Goal: Find specific page/section: Find specific page/section

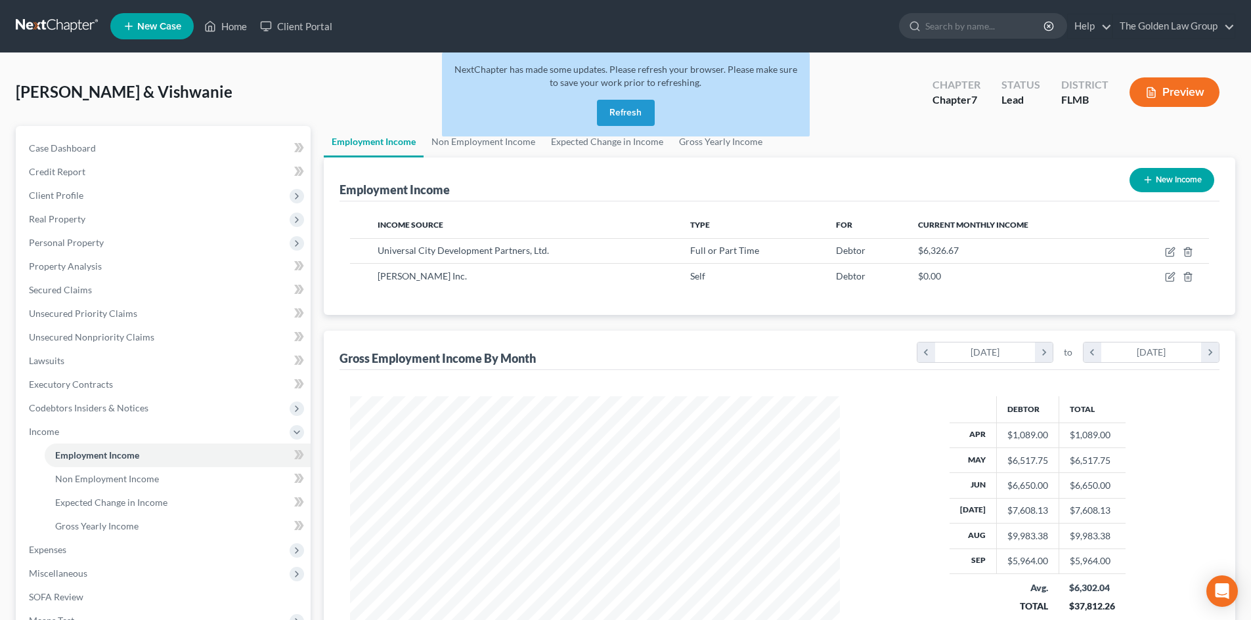
click at [49, 21] on link at bounding box center [58, 26] width 84 height 24
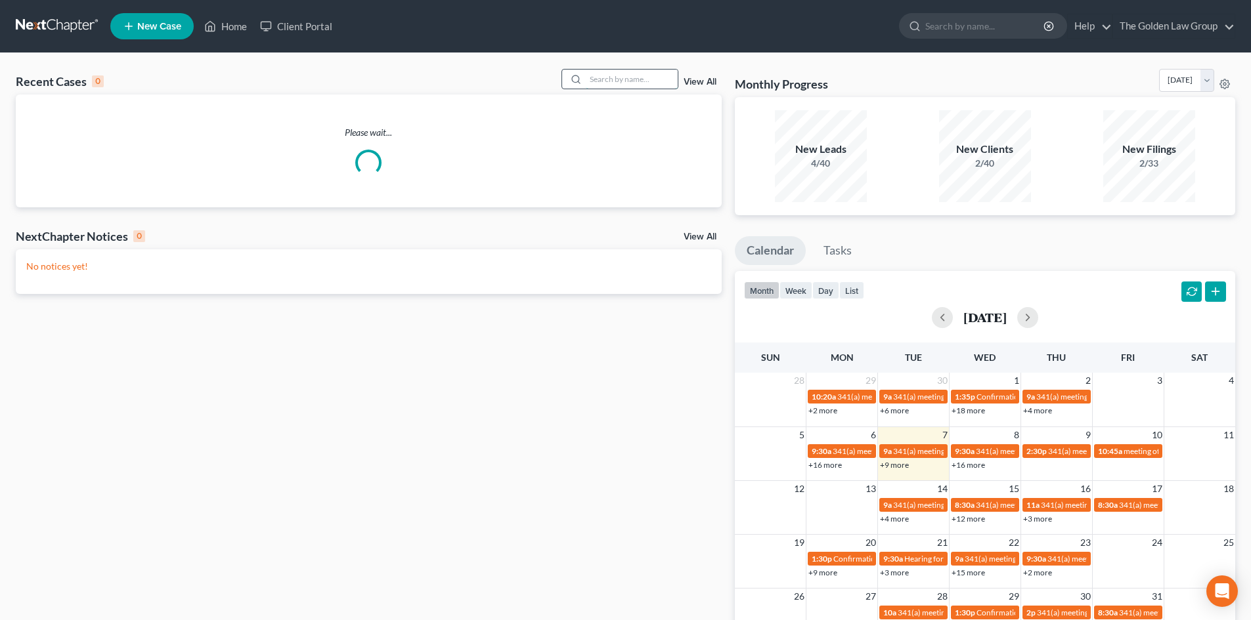
click at [636, 81] on input "search" at bounding box center [632, 79] width 92 height 19
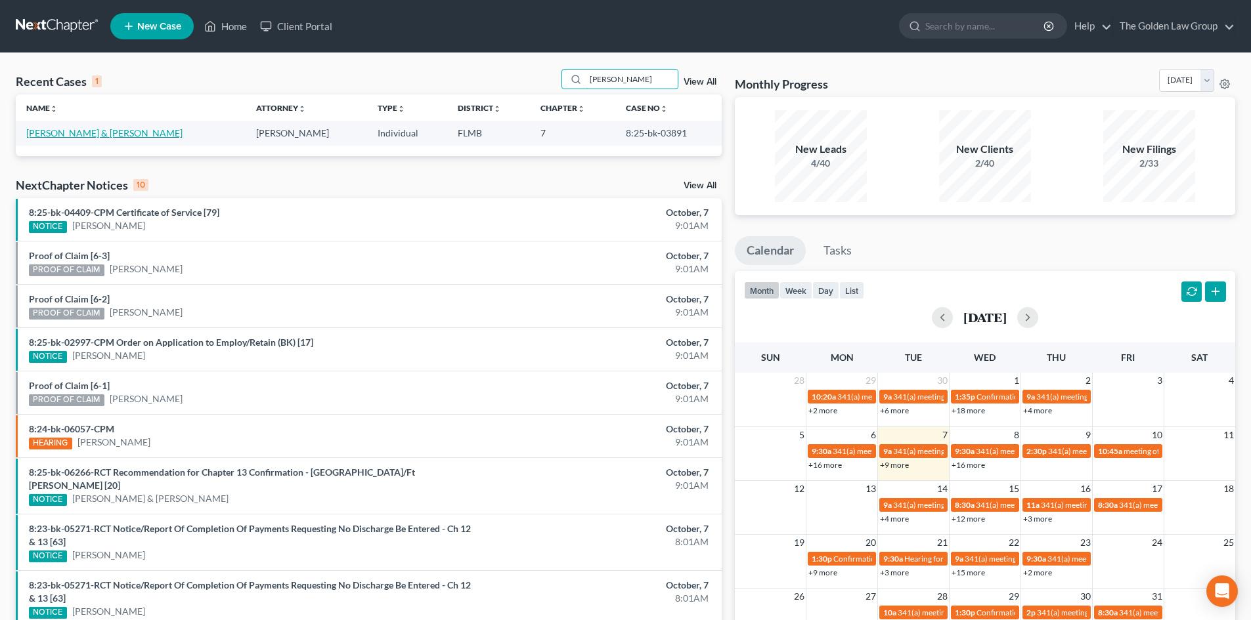
type input "purcell"
click at [106, 134] on link "Purcell, Kelly & Sandra" at bounding box center [104, 132] width 156 height 11
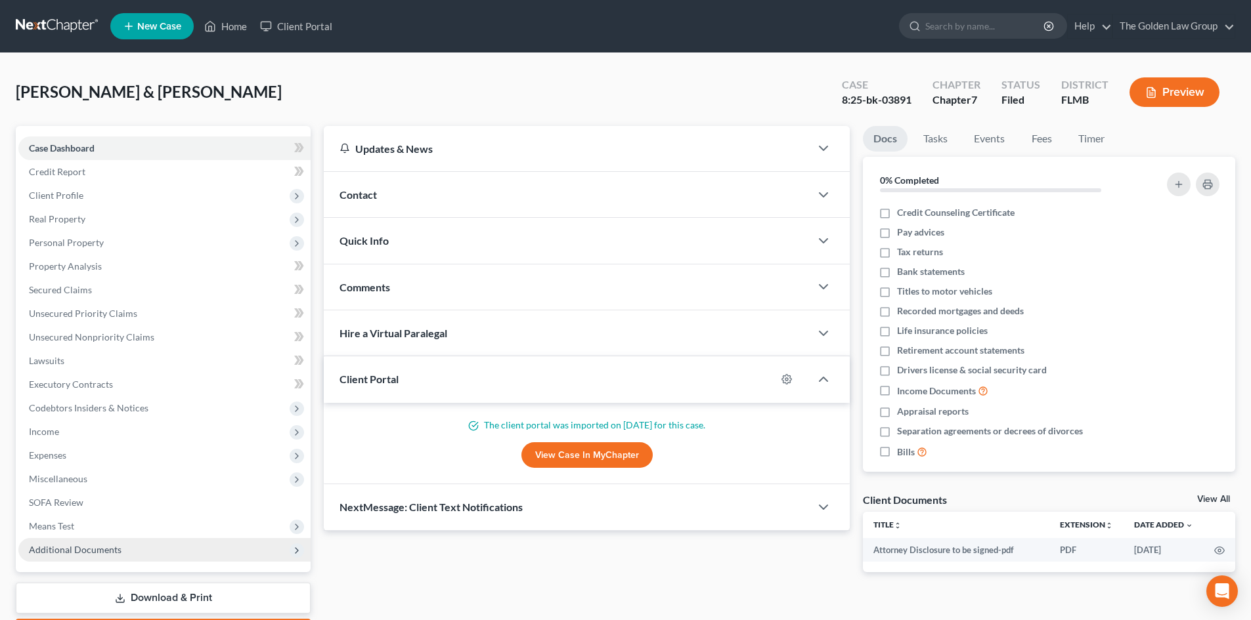
click at [116, 546] on span "Additional Documents" at bounding box center [75, 549] width 93 height 11
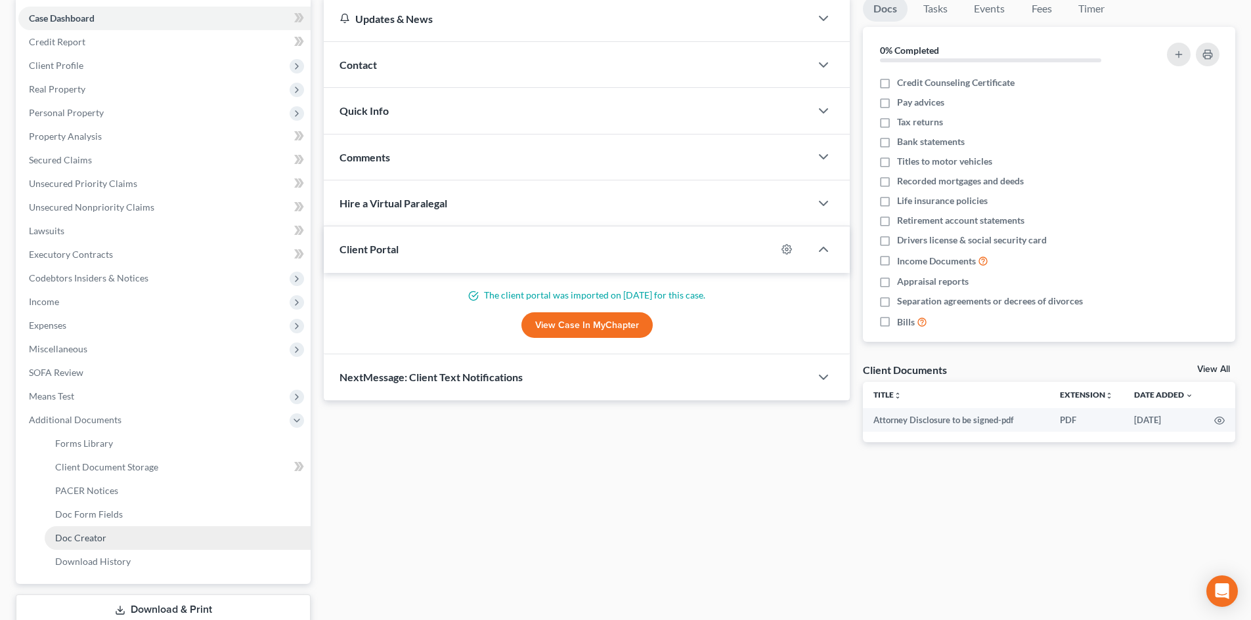
scroll to position [131, 0]
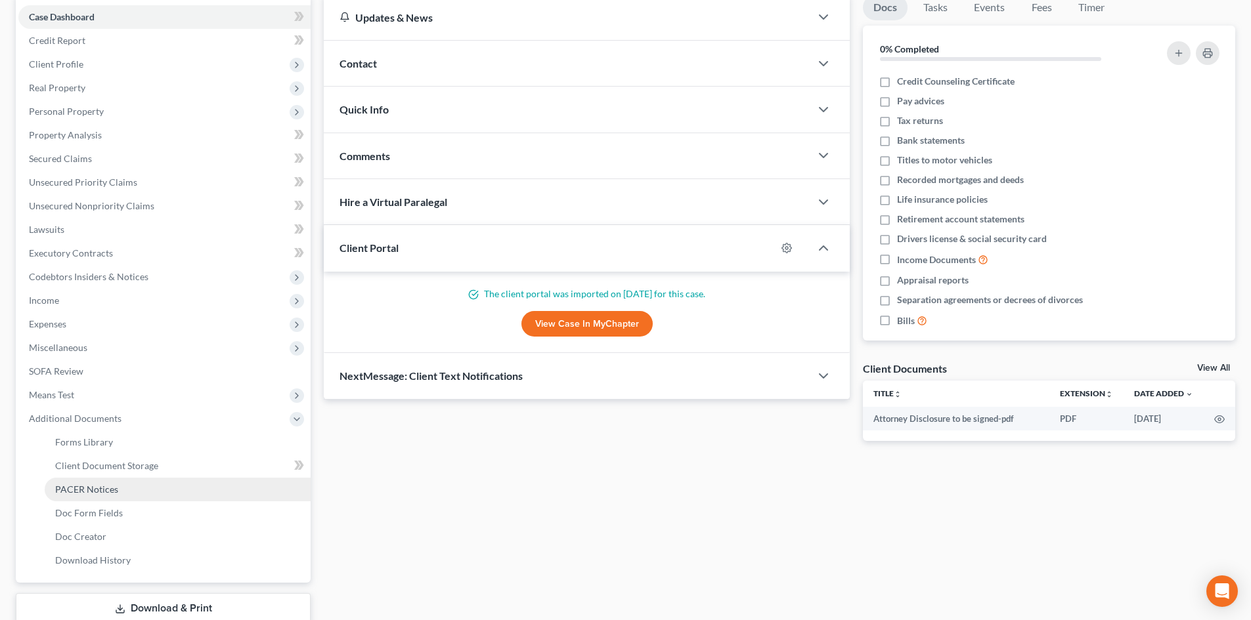
click at [114, 490] on span "PACER Notices" at bounding box center [86, 489] width 63 height 11
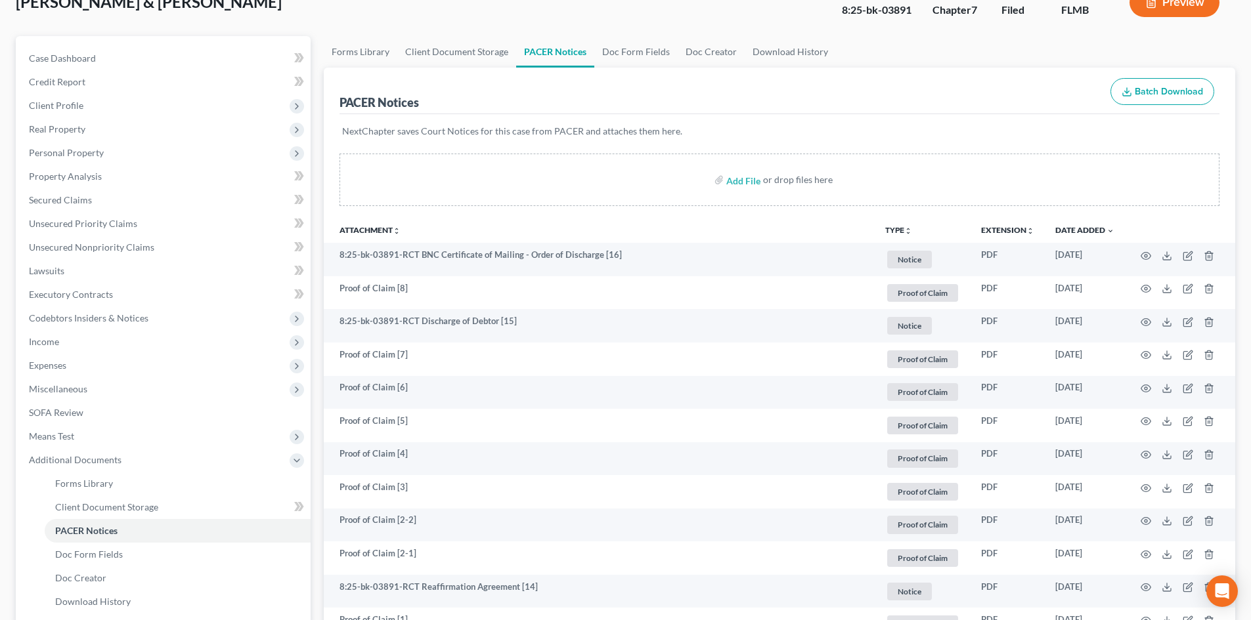
scroll to position [197, 0]
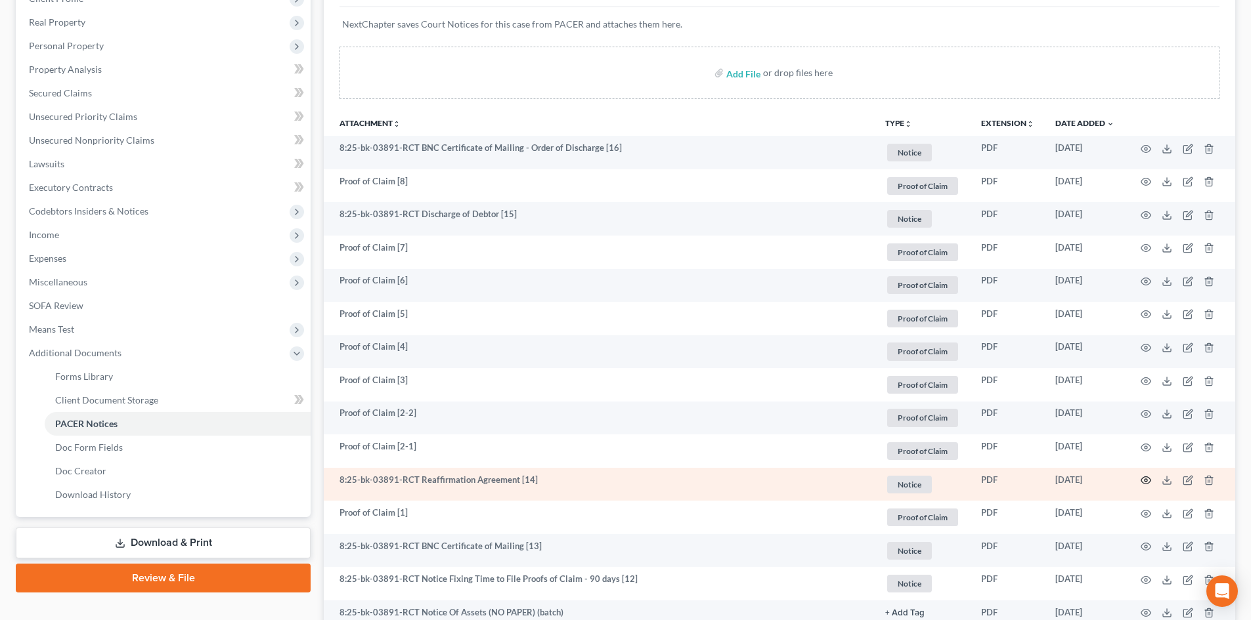
click at [1143, 480] on icon "button" at bounding box center [1145, 480] width 11 height 11
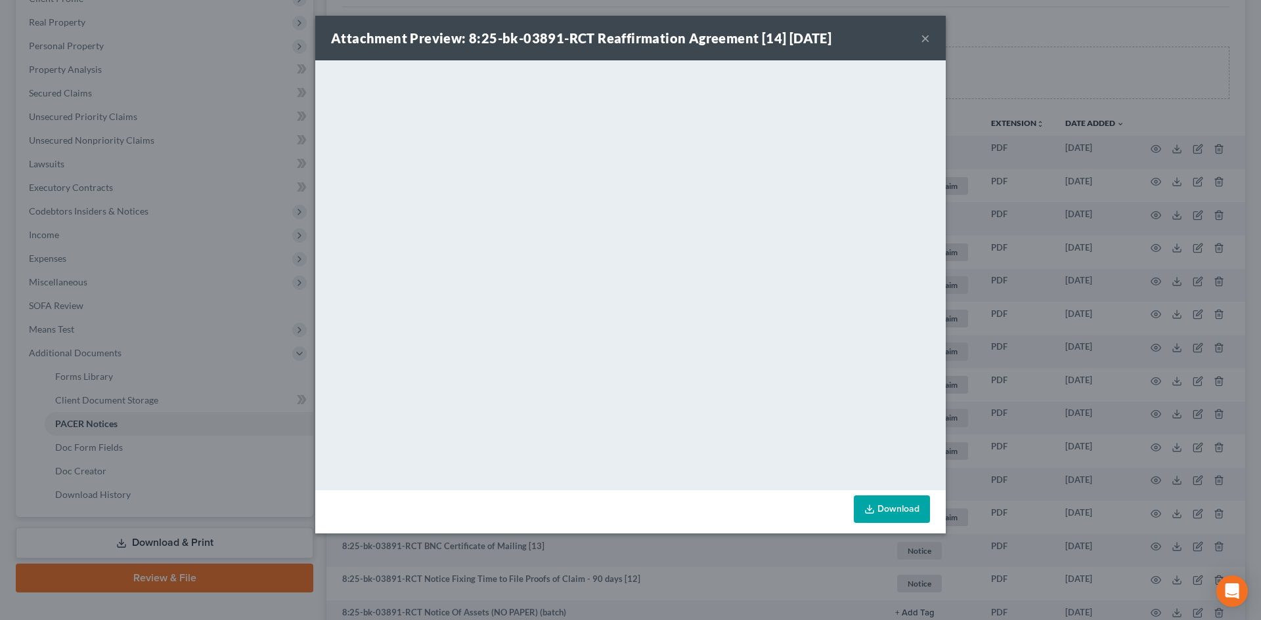
click at [926, 40] on button "×" at bounding box center [924, 38] width 9 height 16
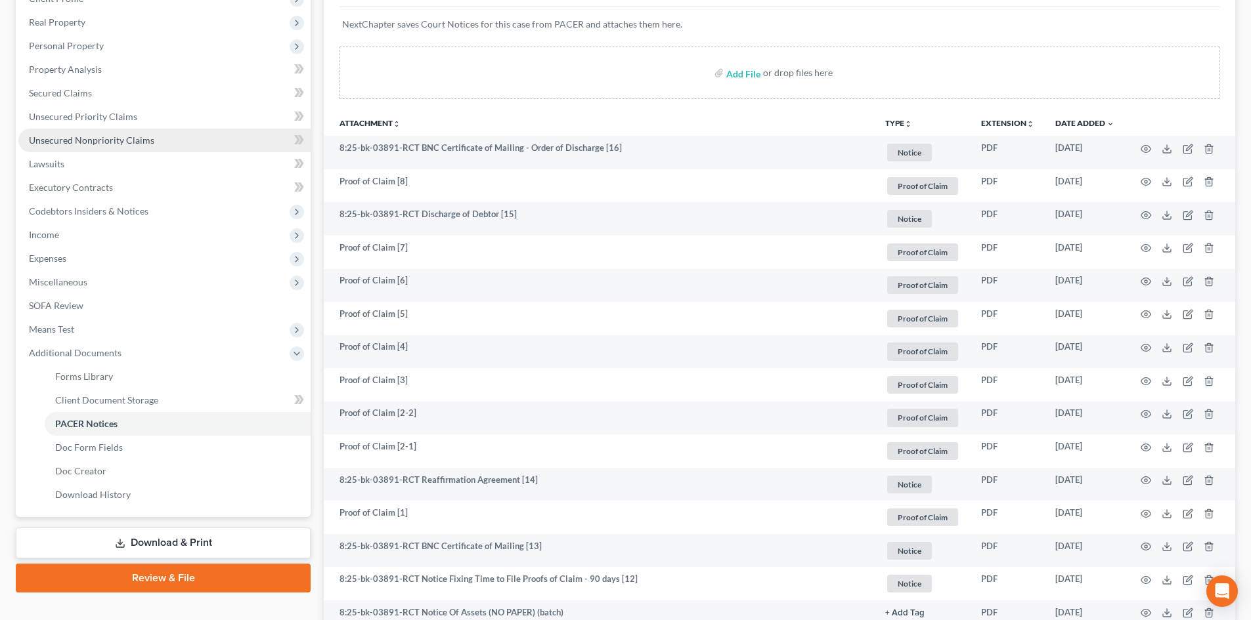
click at [131, 139] on span "Unsecured Nonpriority Claims" at bounding box center [91, 140] width 125 height 11
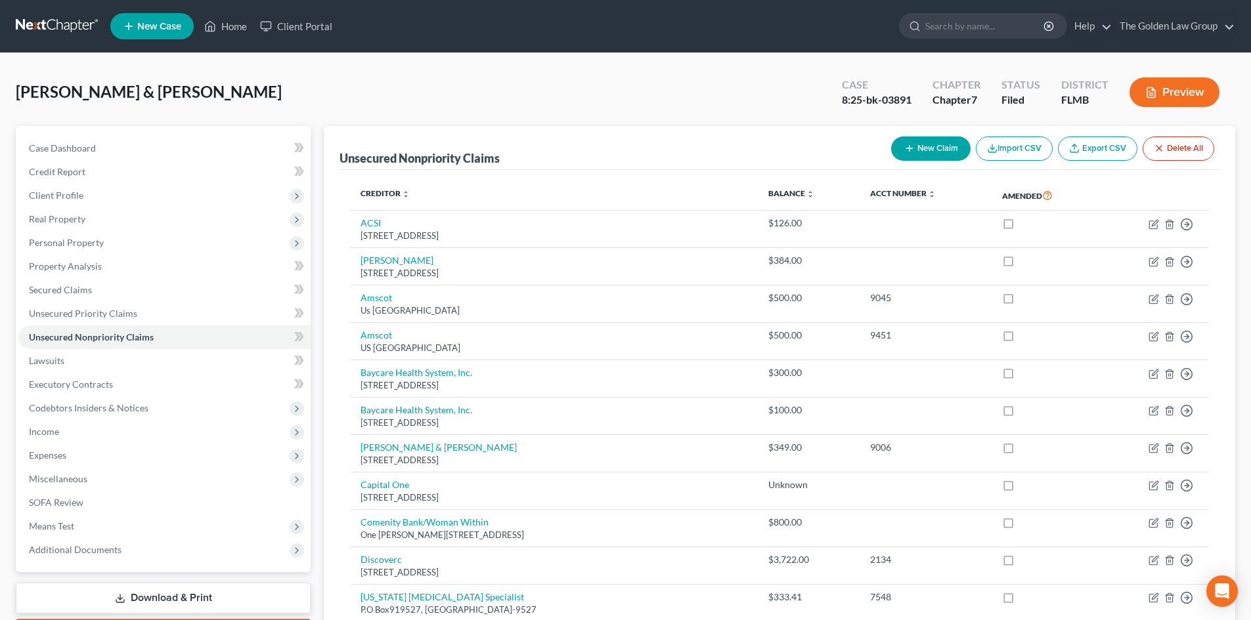
click at [82, 24] on link at bounding box center [58, 26] width 84 height 24
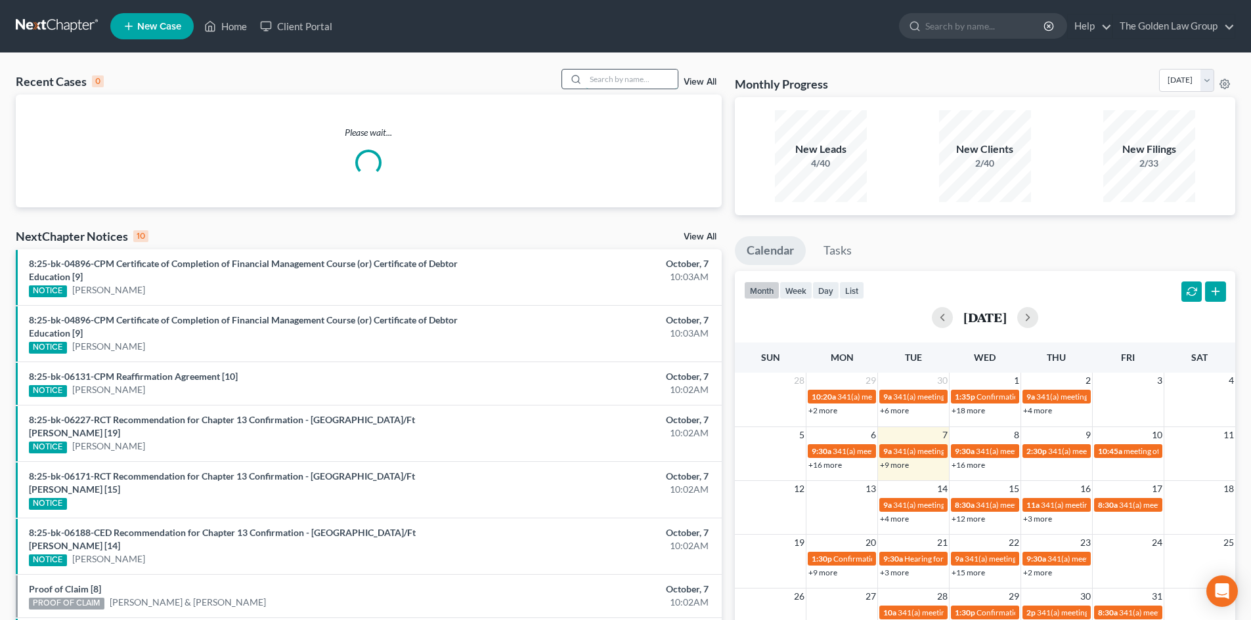
click at [613, 81] on input "search" at bounding box center [632, 79] width 92 height 19
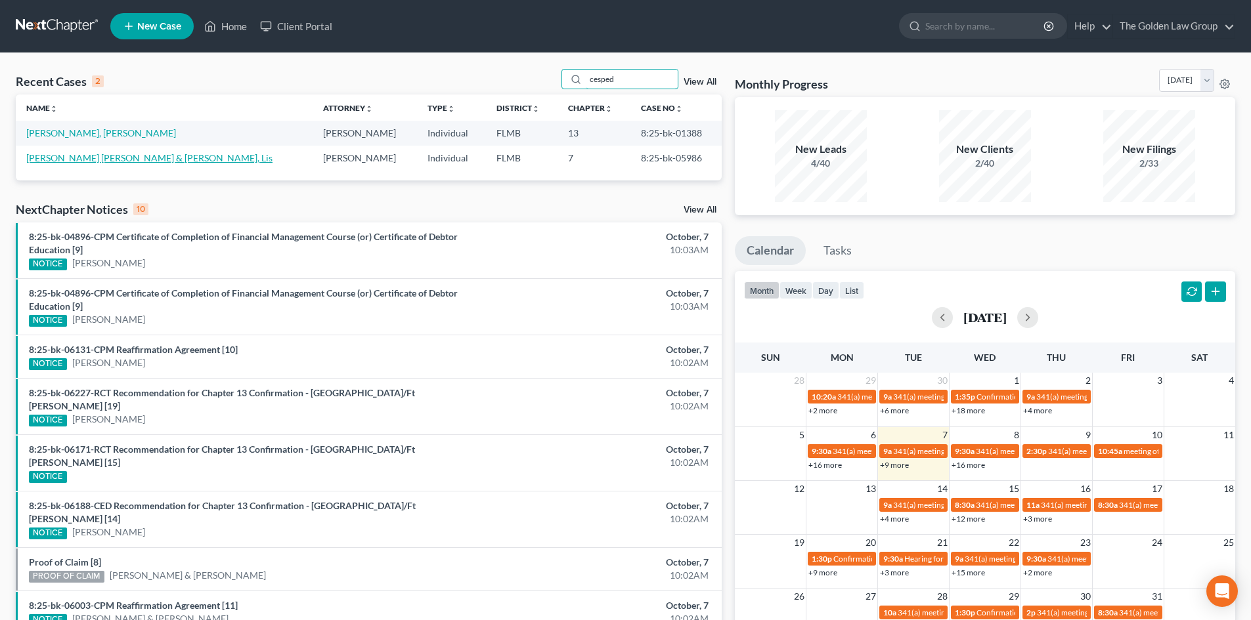
type input "cesped"
click at [186, 160] on link "Cespedes Periat, Luis & Mendez Cespedes, Lis" at bounding box center [149, 157] width 246 height 11
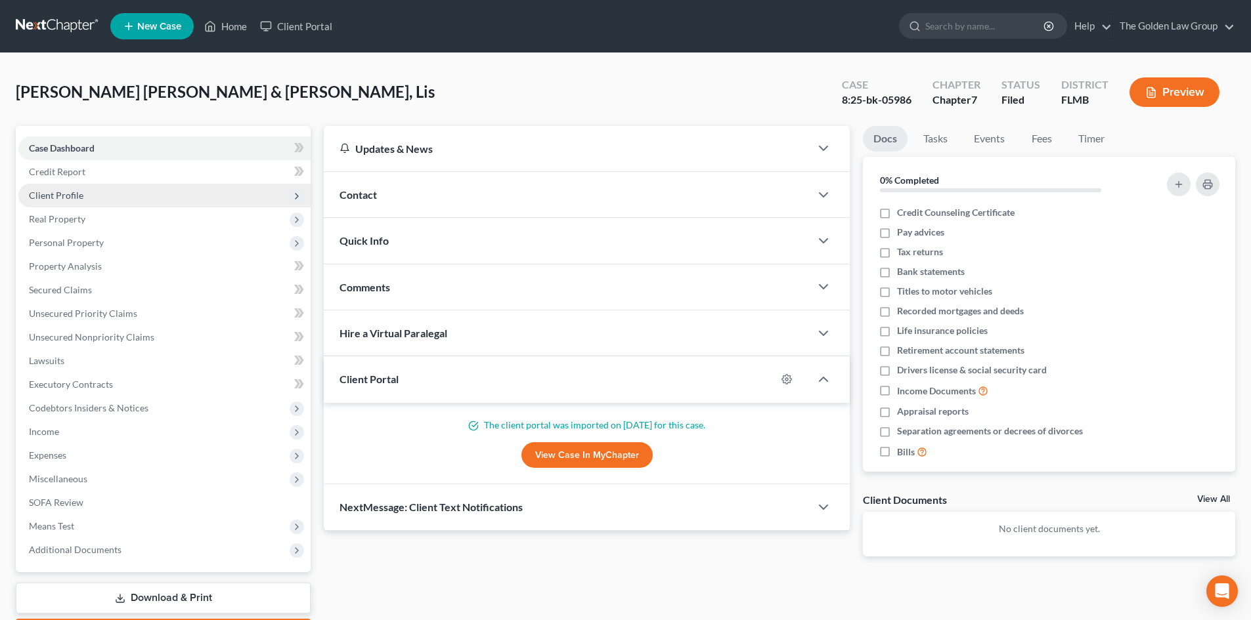
click at [96, 194] on span "Client Profile" at bounding box center [164, 196] width 292 height 24
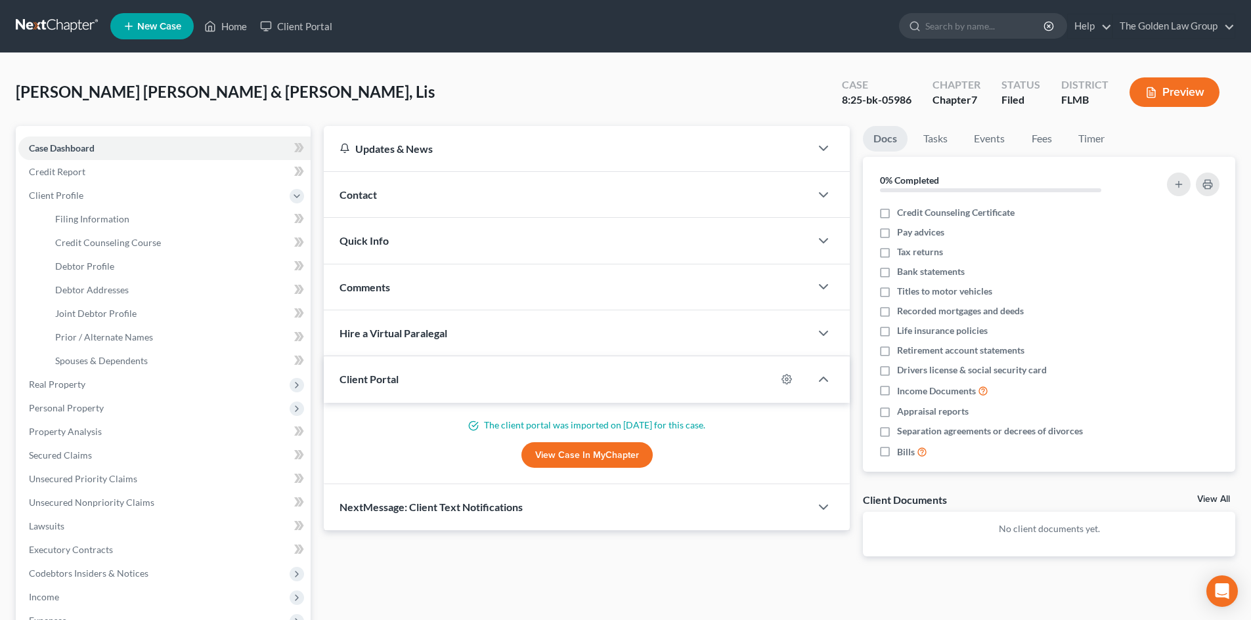
click at [1171, 95] on button "Preview" at bounding box center [1174, 92] width 90 height 30
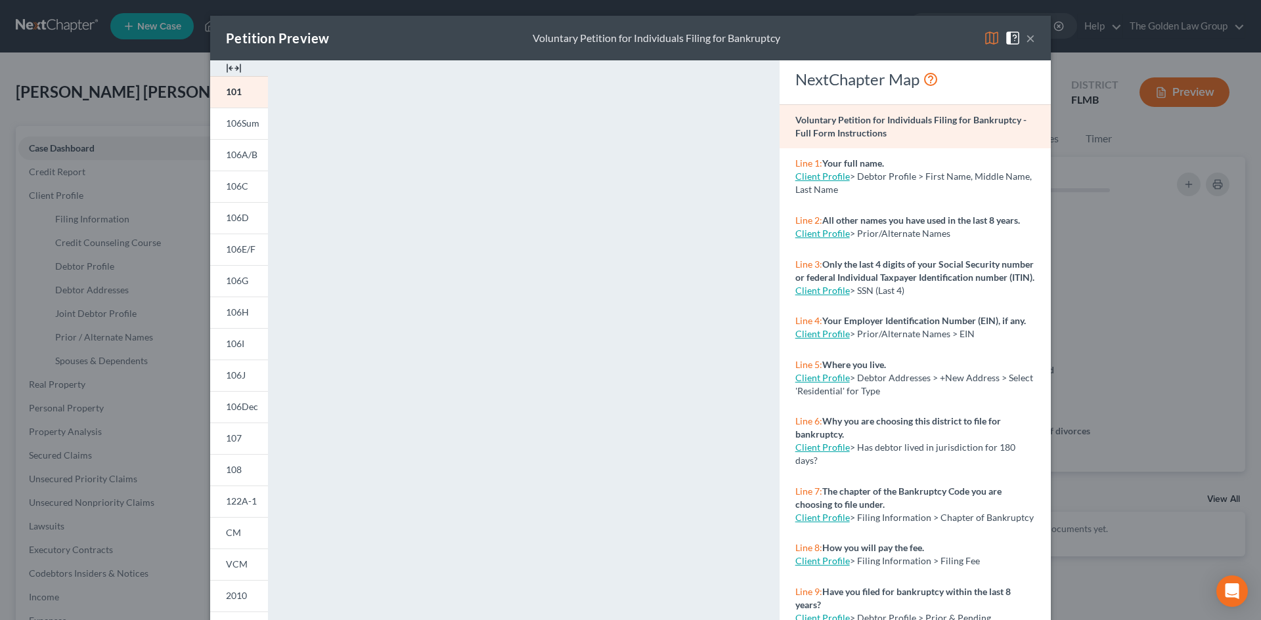
click at [1020, 33] on span at bounding box center [1014, 37] width 21 height 11
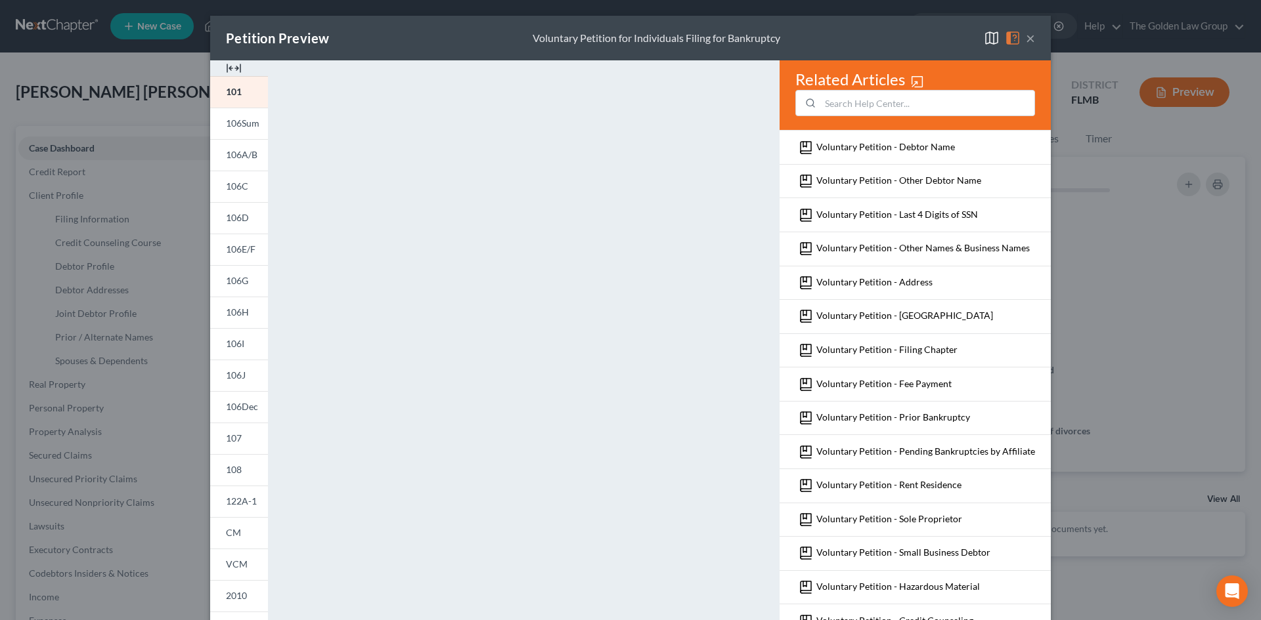
click at [1027, 32] on button "×" at bounding box center [1030, 38] width 9 height 16
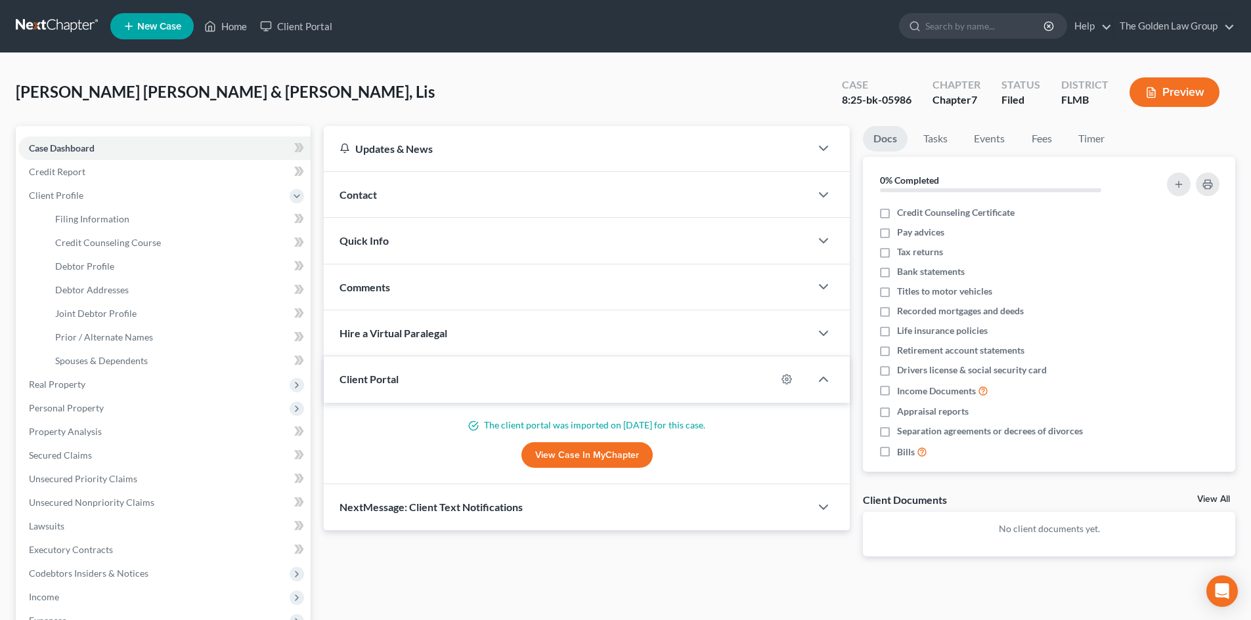
click at [1166, 93] on button "Preview" at bounding box center [1174, 92] width 90 height 30
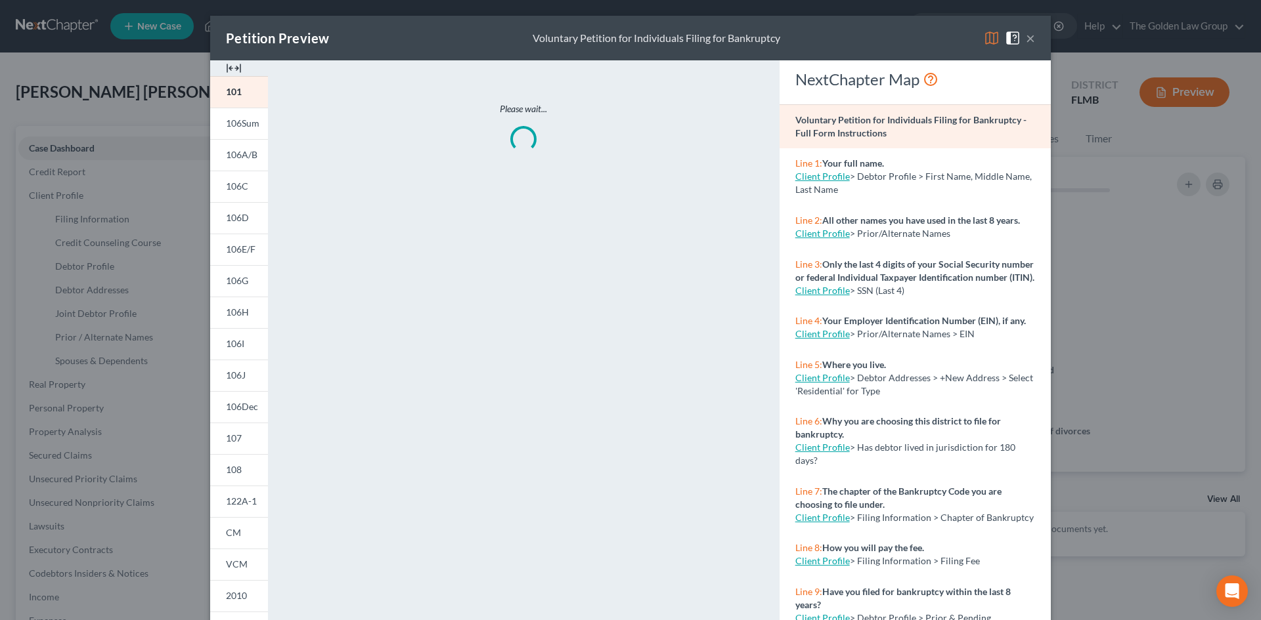
click at [993, 41] on img at bounding box center [991, 38] width 16 height 16
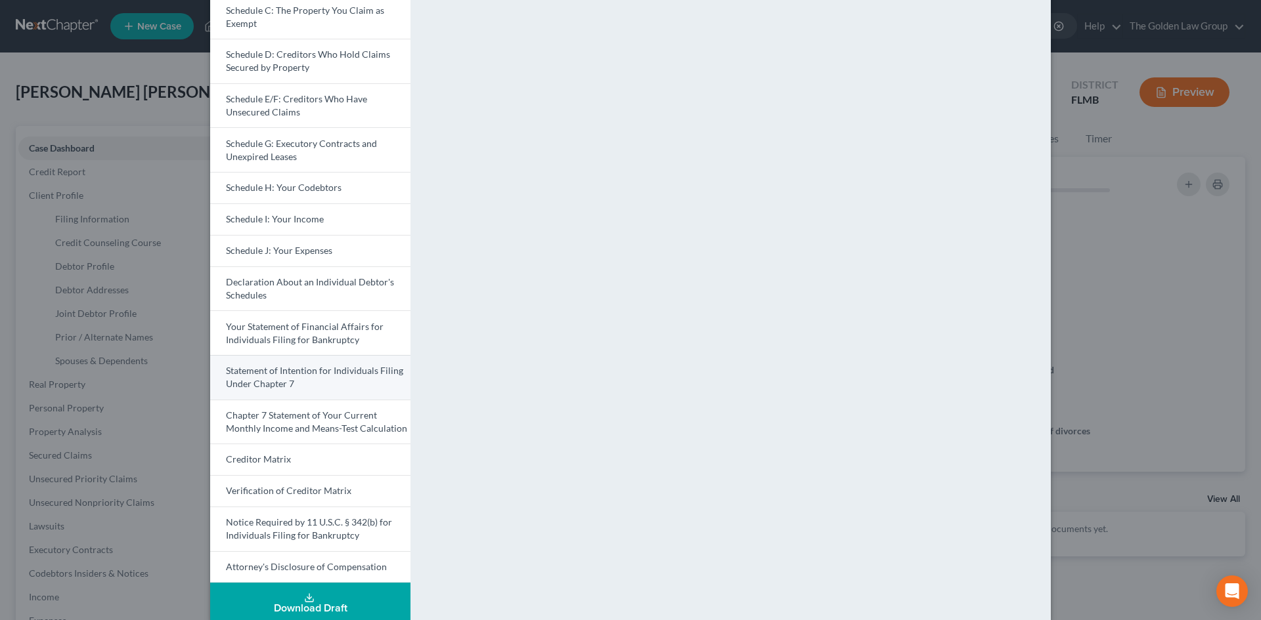
scroll to position [197, 0]
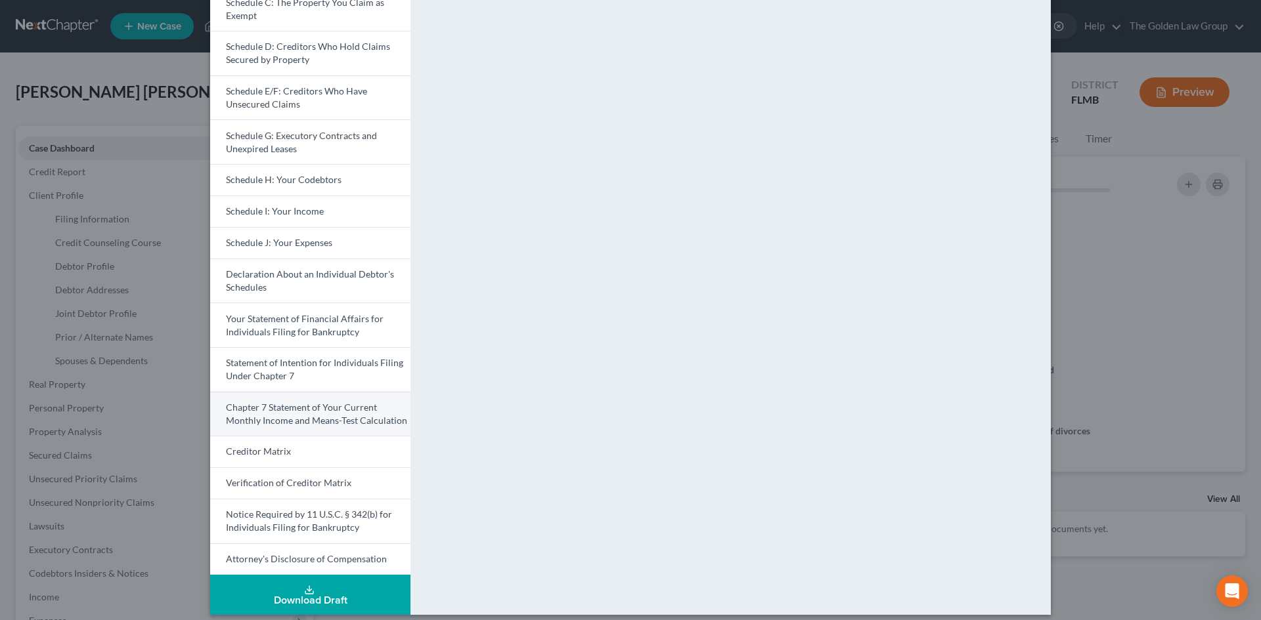
drag, startPoint x: 347, startPoint y: 416, endPoint x: 387, endPoint y: 414, distance: 39.4
click at [347, 416] on span "Chapter 7 Statement of Your Current Monthly Income and Means-Test Calculation" at bounding box center [316, 414] width 181 height 24
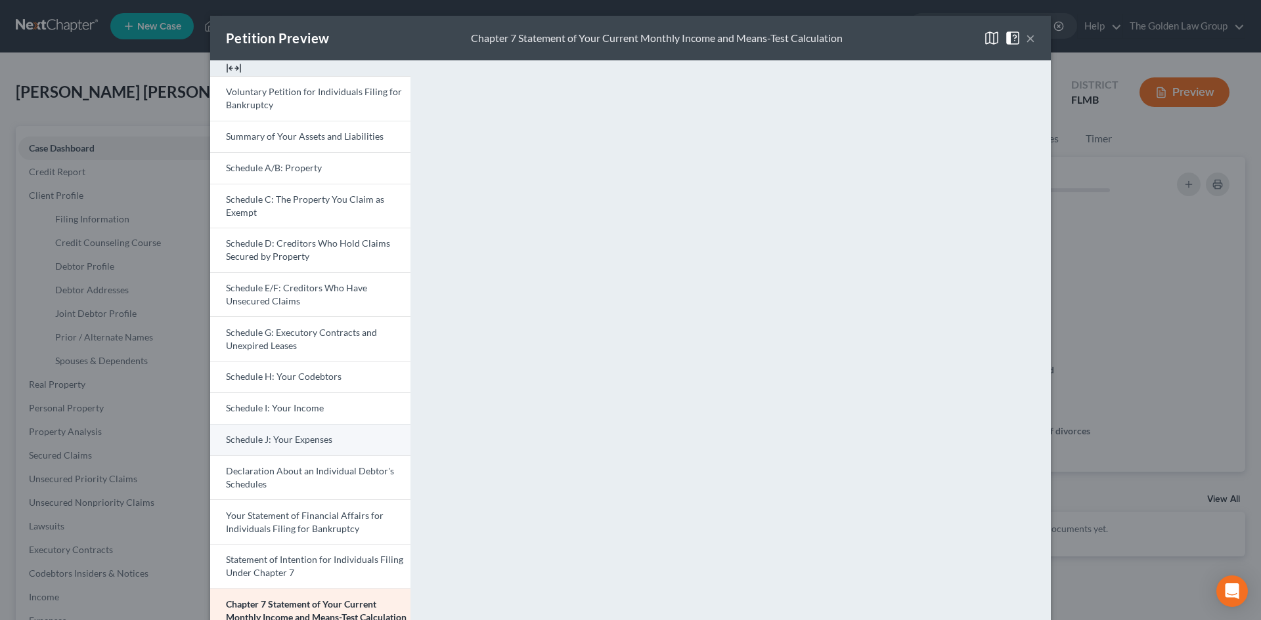
click at [278, 441] on span "Schedule J: Your Expenses" at bounding box center [279, 439] width 106 height 11
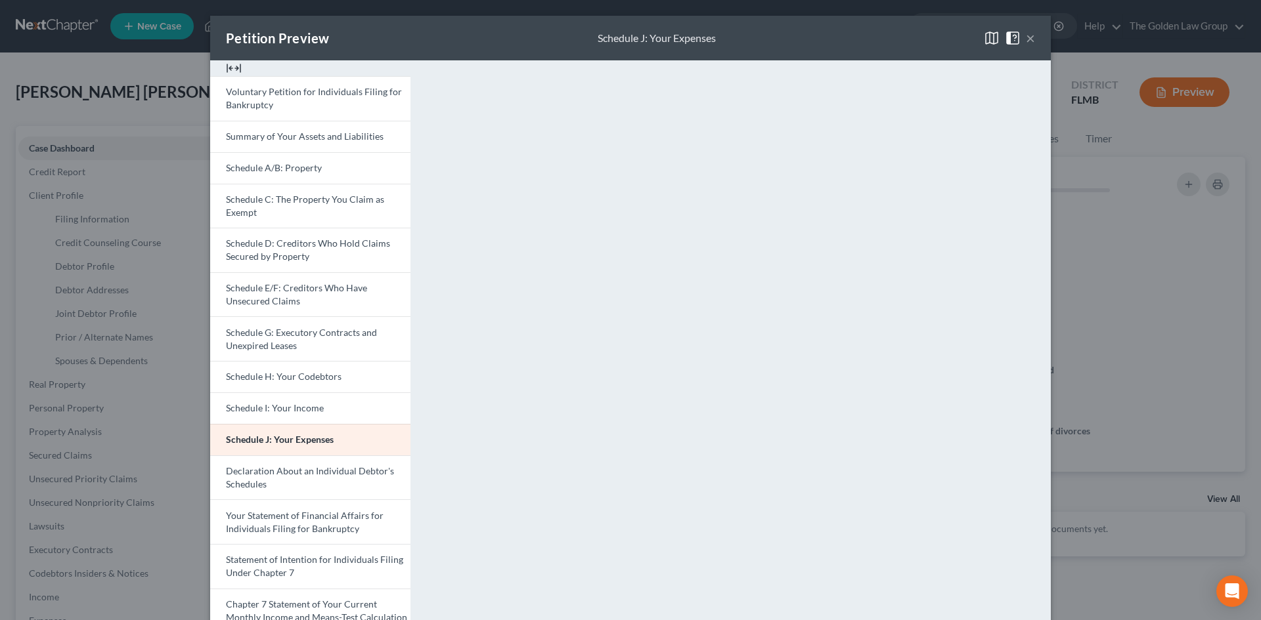
drag, startPoint x: 291, startPoint y: 406, endPoint x: 555, endPoint y: 425, distance: 265.2
click at [291, 406] on span "Schedule I: Your Income" at bounding box center [275, 407] width 98 height 11
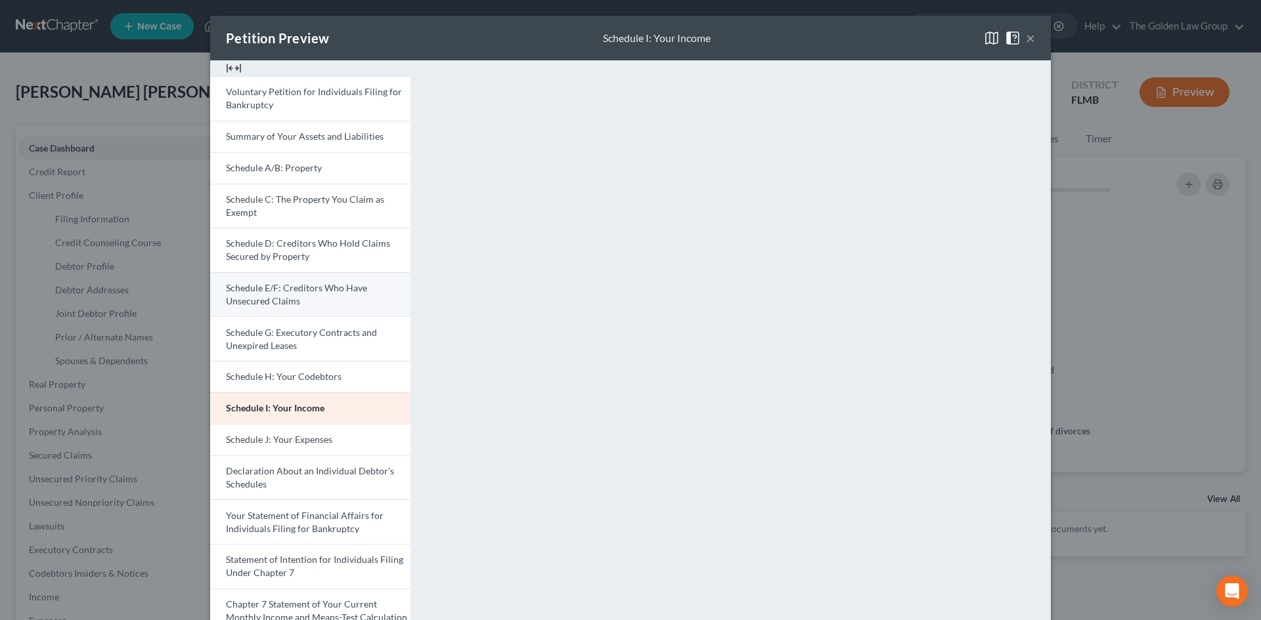
click at [272, 290] on span "Schedule E/F: Creditors Who Have Unsecured Claims" at bounding box center [296, 294] width 141 height 24
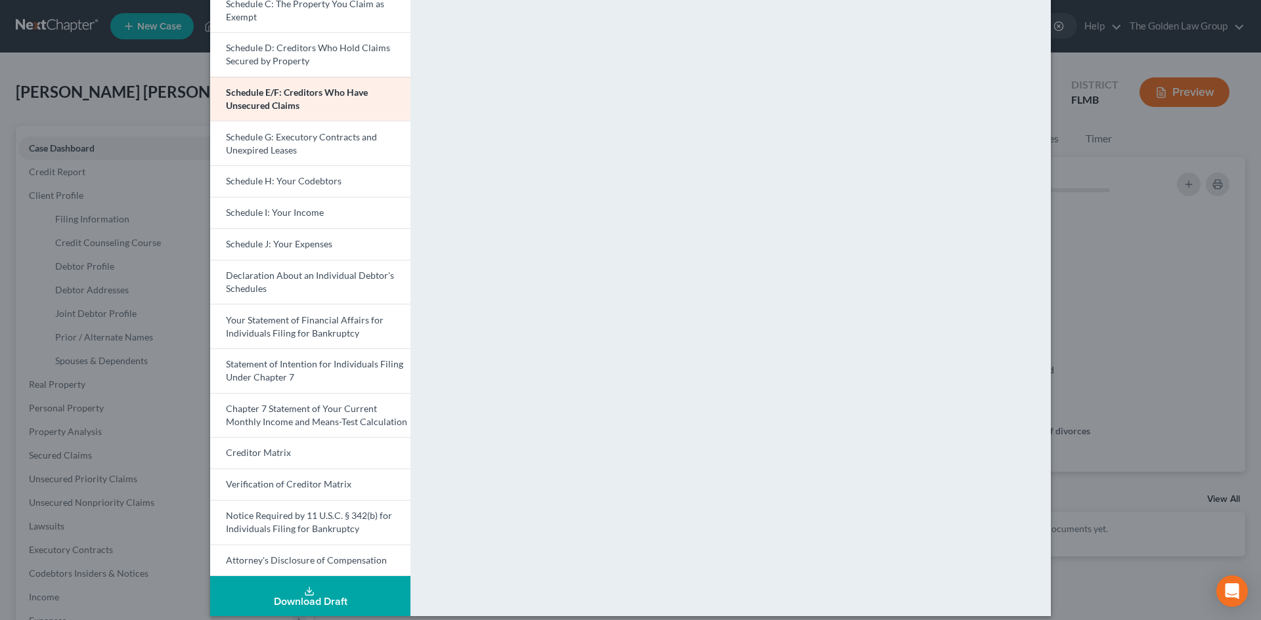
scroll to position [197, 0]
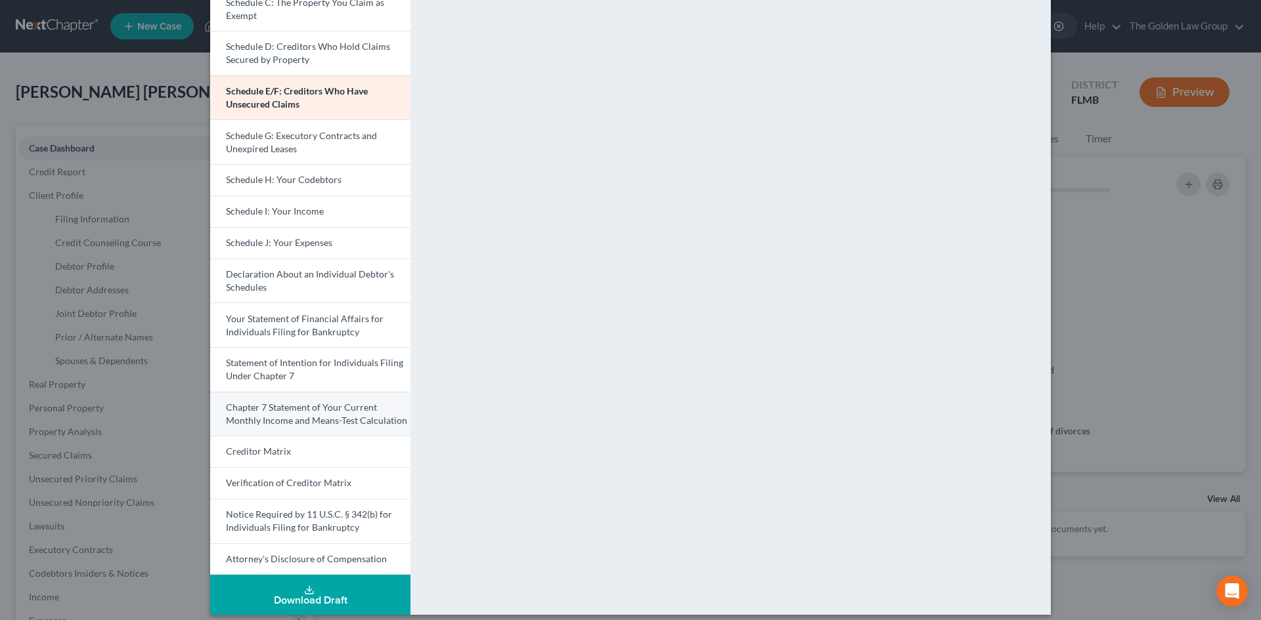
click at [305, 413] on link "Chapter 7 Statement of Your Current Monthly Income and Means-Test Calculation" at bounding box center [310, 414] width 200 height 45
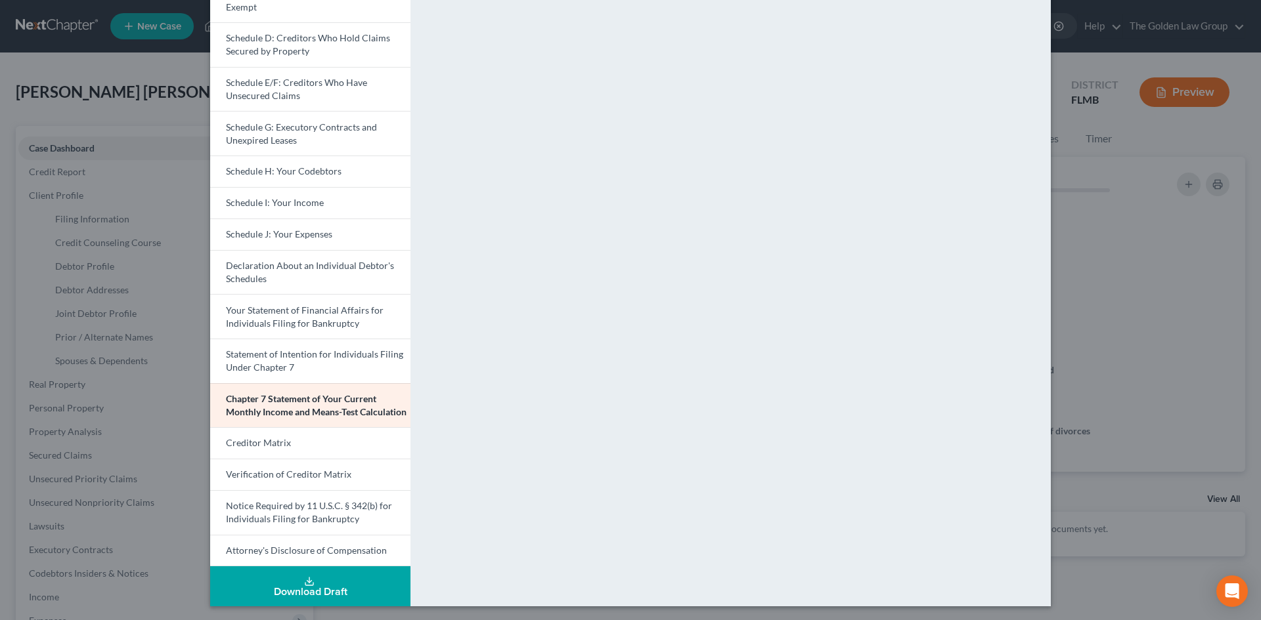
scroll to position [207, 0]
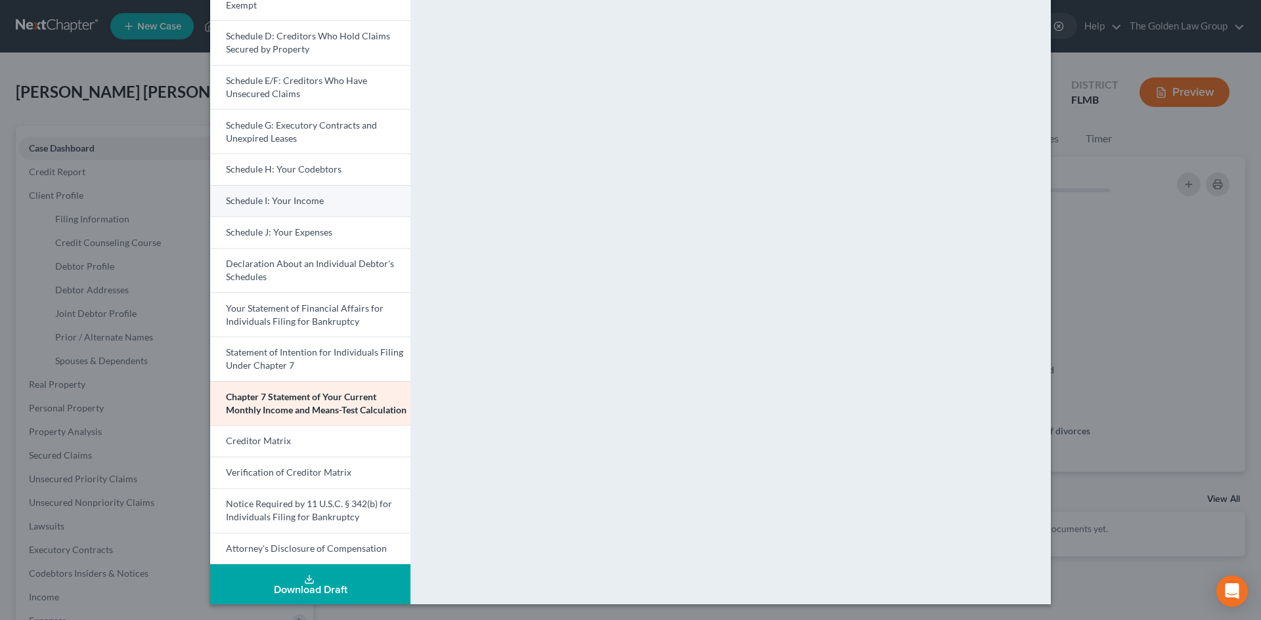
click at [302, 199] on span "Schedule I: Your Income" at bounding box center [275, 200] width 98 height 11
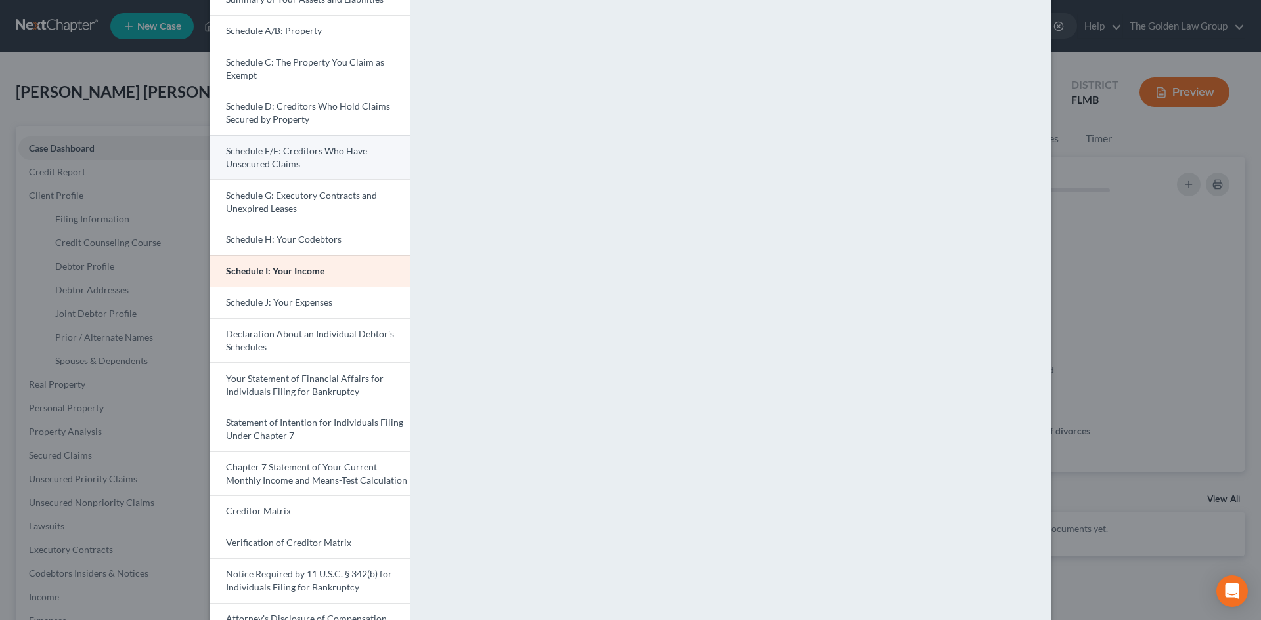
scroll to position [76, 0]
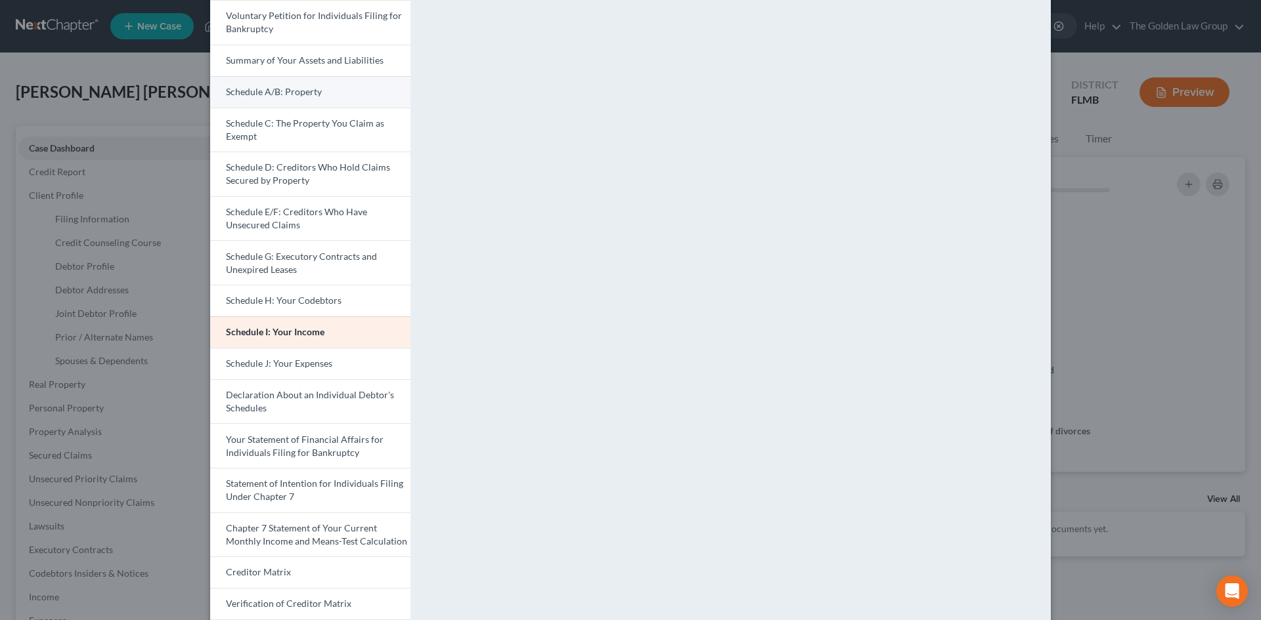
click at [293, 84] on link "Schedule A/B: Property" at bounding box center [310, 92] width 200 height 32
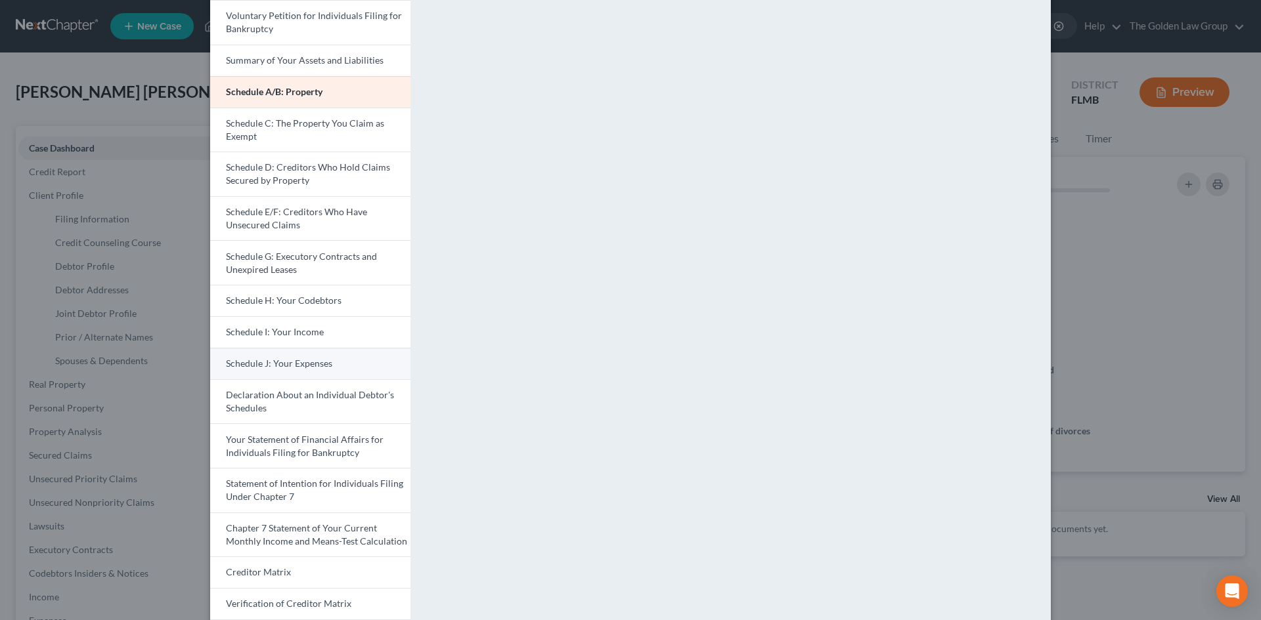
drag, startPoint x: 309, startPoint y: 358, endPoint x: 384, endPoint y: 363, distance: 75.6
click at [309, 358] on span "Schedule J: Your Expenses" at bounding box center [279, 363] width 106 height 11
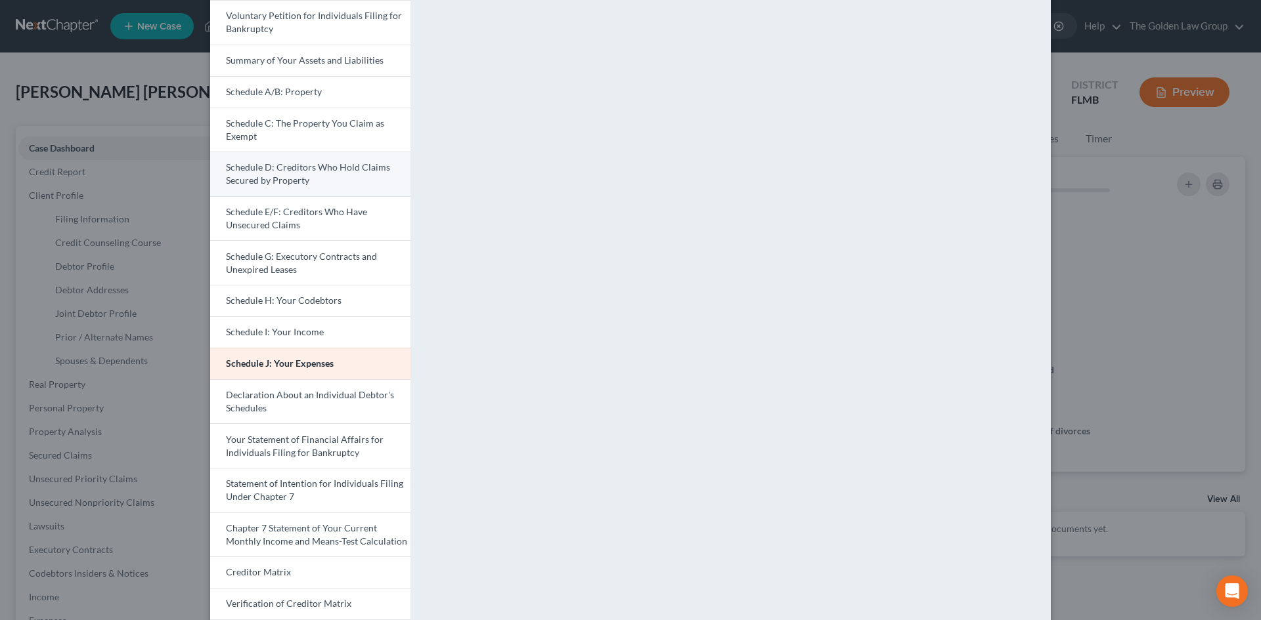
click at [323, 176] on link "Schedule D: Creditors Who Hold Claims Secured by Property" at bounding box center [310, 174] width 200 height 45
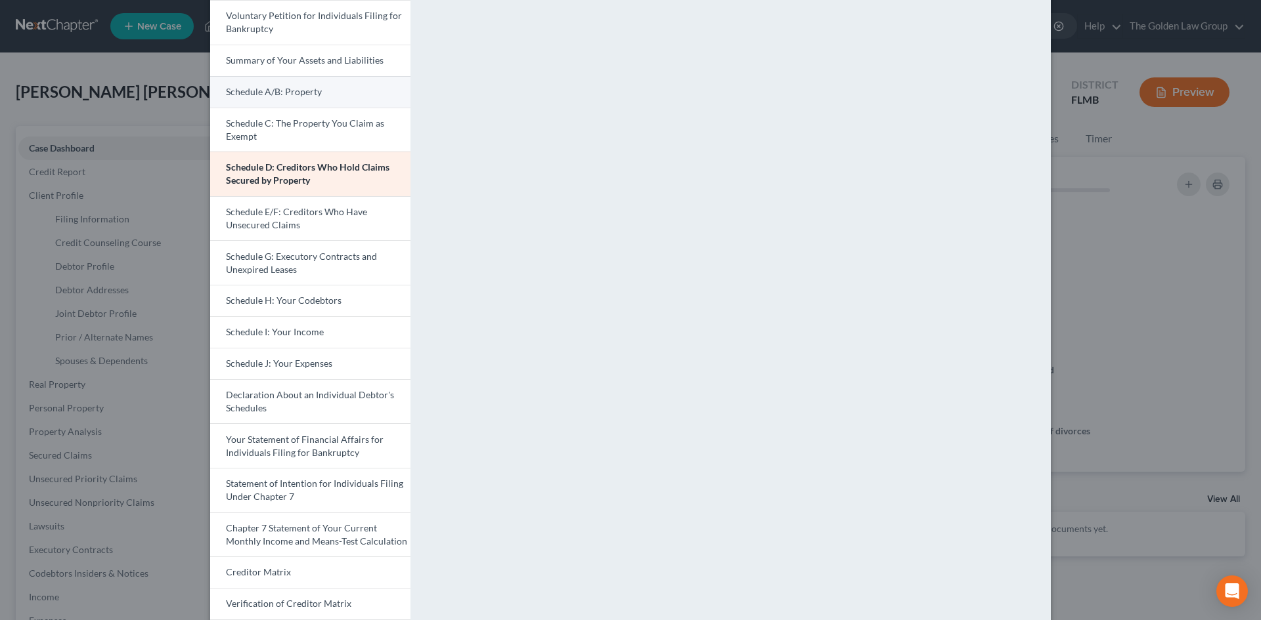
click at [326, 93] on link "Schedule A/B: Property" at bounding box center [310, 92] width 200 height 32
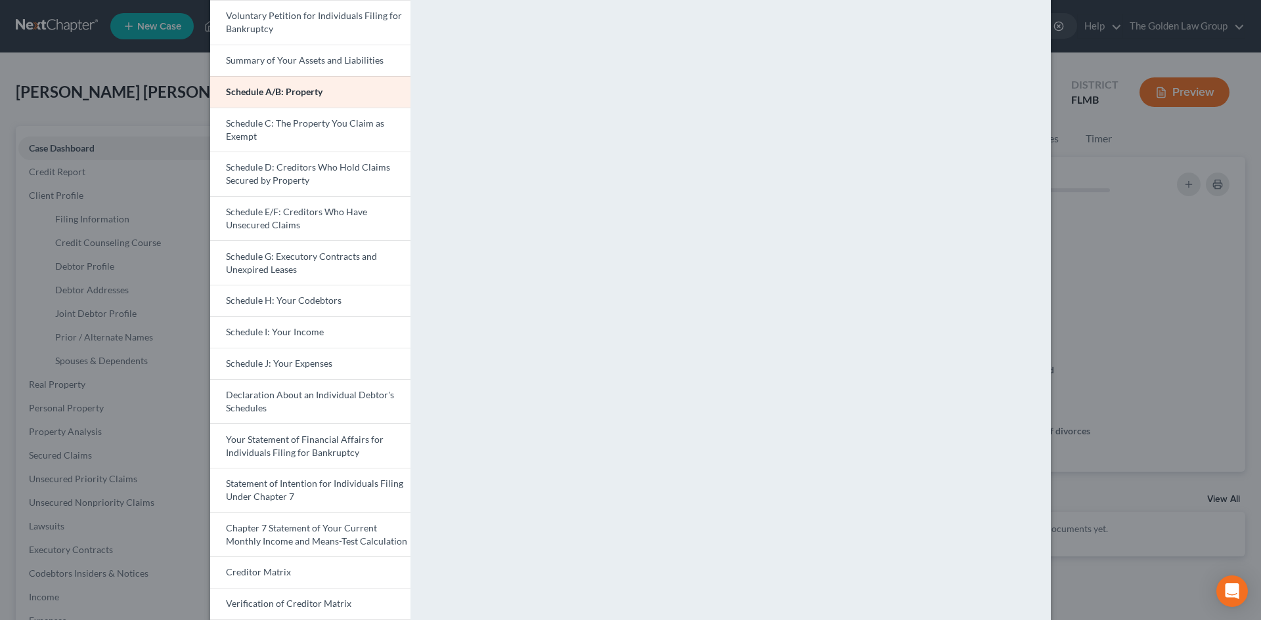
drag, startPoint x: 305, startPoint y: 362, endPoint x: 650, endPoint y: 363, distance: 344.7
click at [305, 362] on span "Schedule J: Your Expenses" at bounding box center [279, 363] width 106 height 11
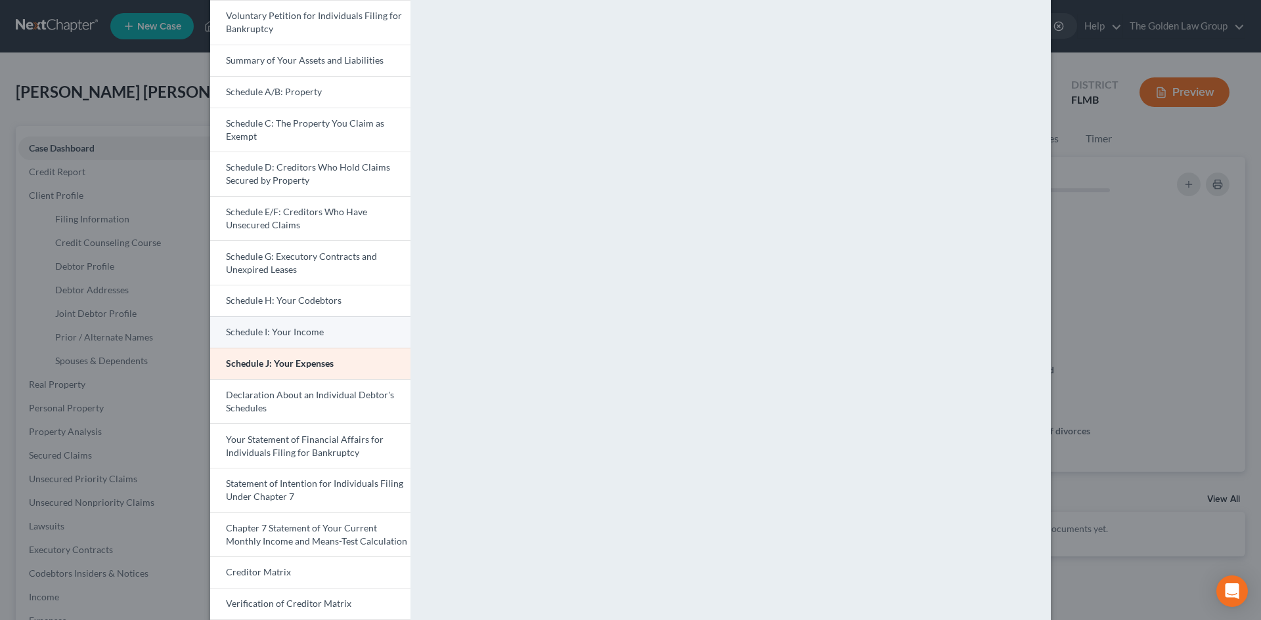
click at [305, 331] on span "Schedule I: Your Income" at bounding box center [275, 331] width 98 height 11
click at [301, 366] on span "Schedule J: Your Expenses" at bounding box center [279, 363] width 106 height 11
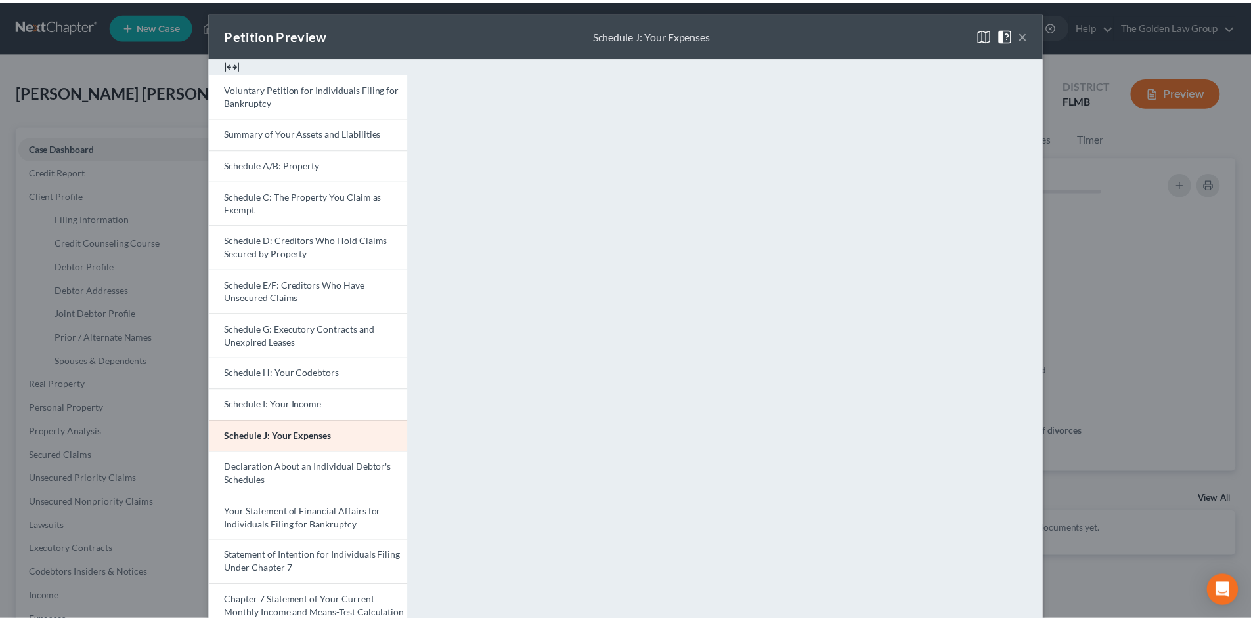
scroll to position [0, 0]
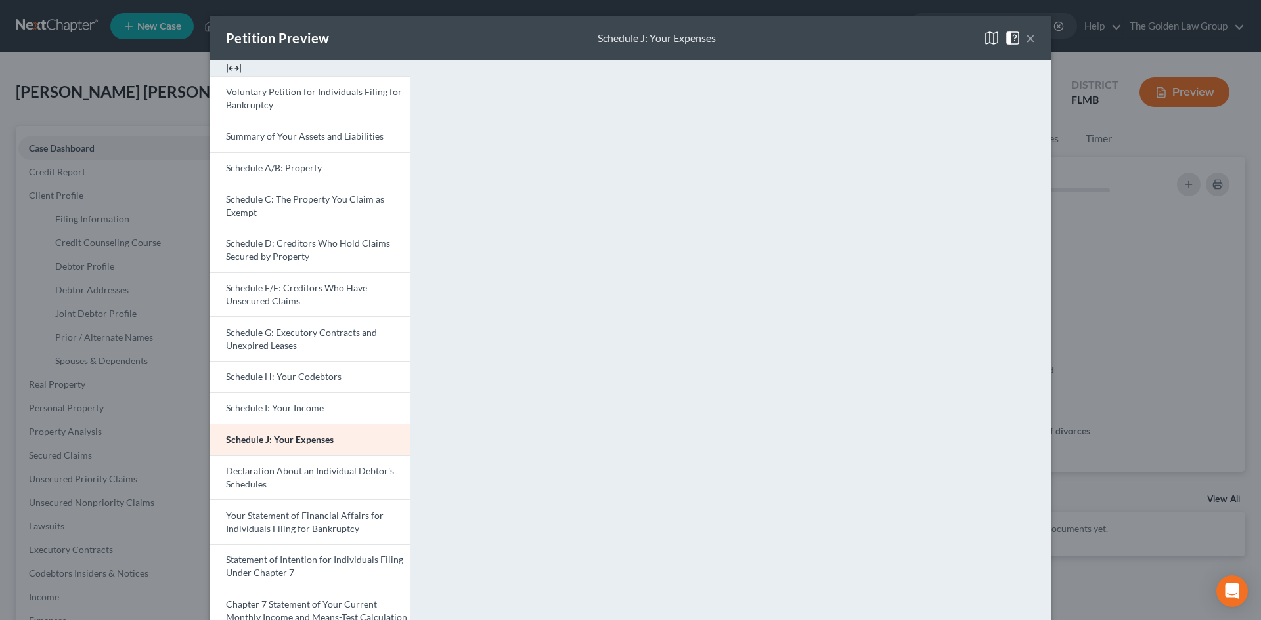
click at [1026, 37] on button "×" at bounding box center [1030, 38] width 9 height 16
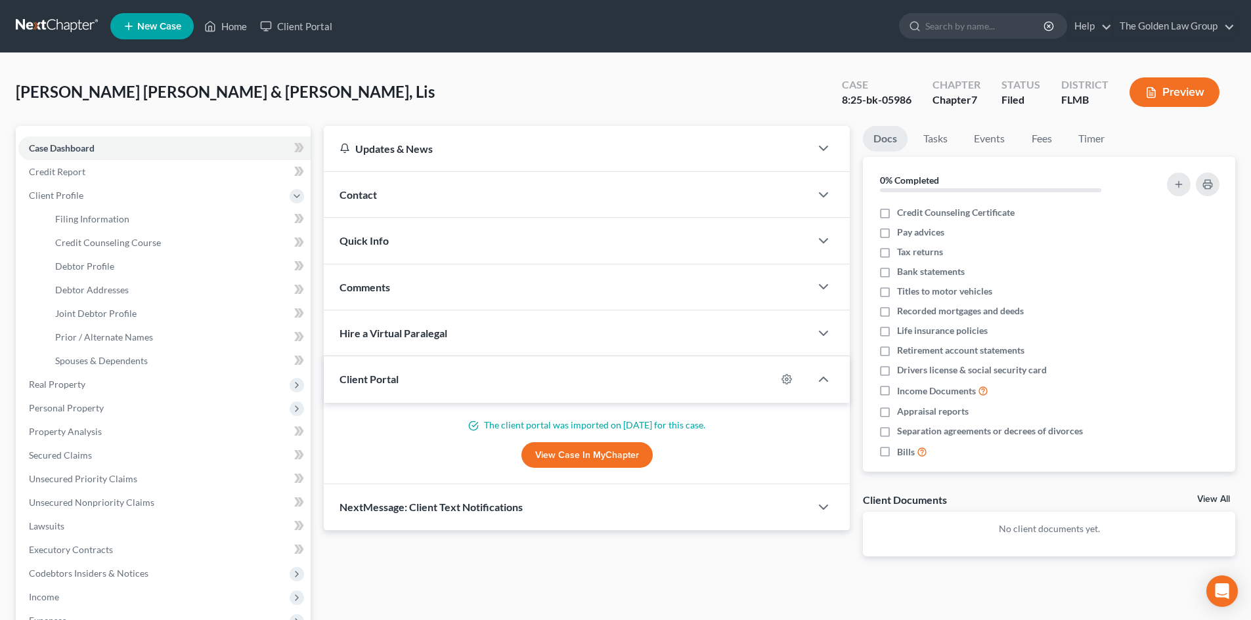
click at [54, 19] on link at bounding box center [58, 26] width 84 height 24
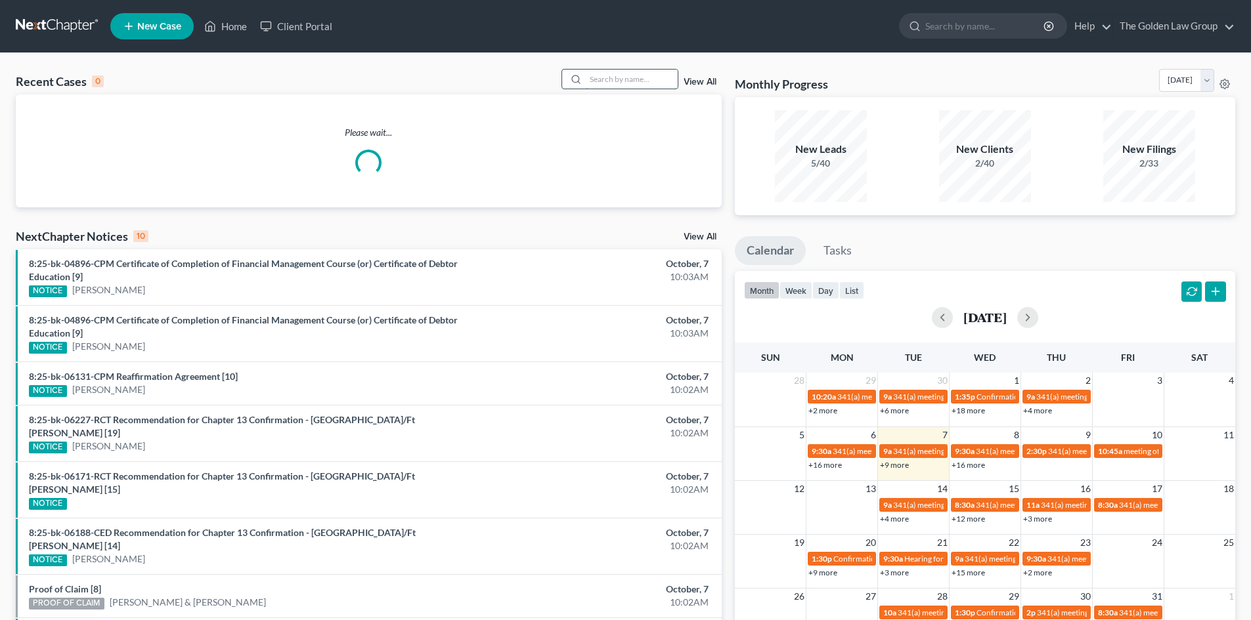
click at [632, 79] on input "search" at bounding box center [632, 79] width 92 height 19
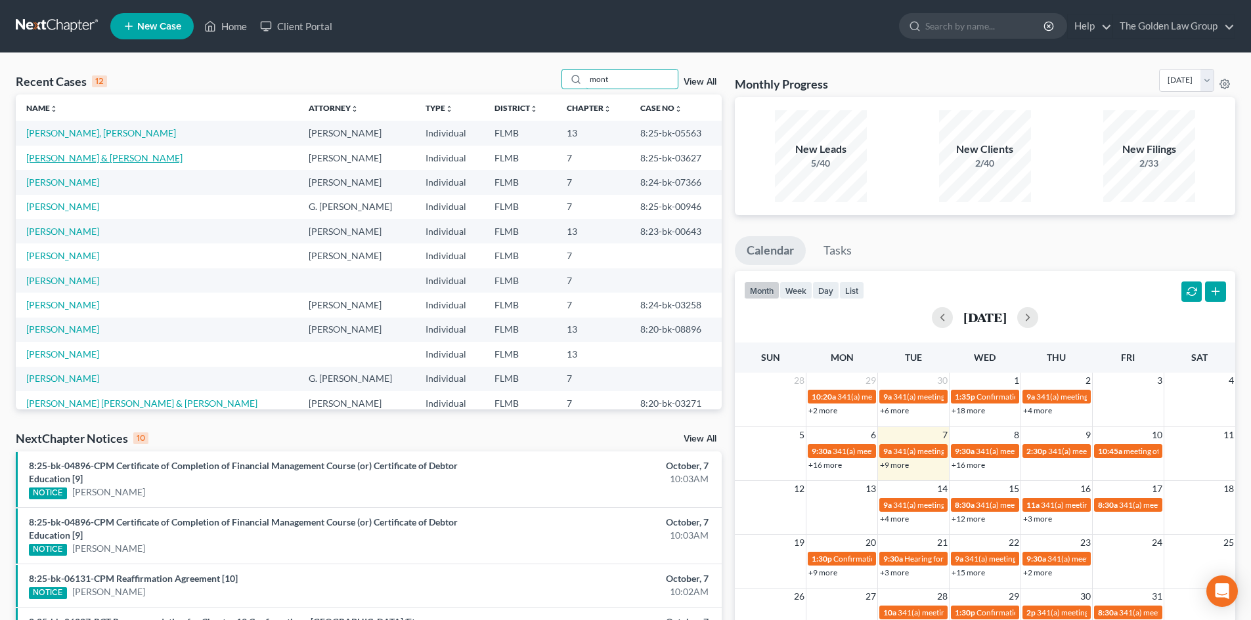
type input "mont"
click at [104, 162] on link "Montecalvo, Allan & Donna" at bounding box center [104, 157] width 156 height 11
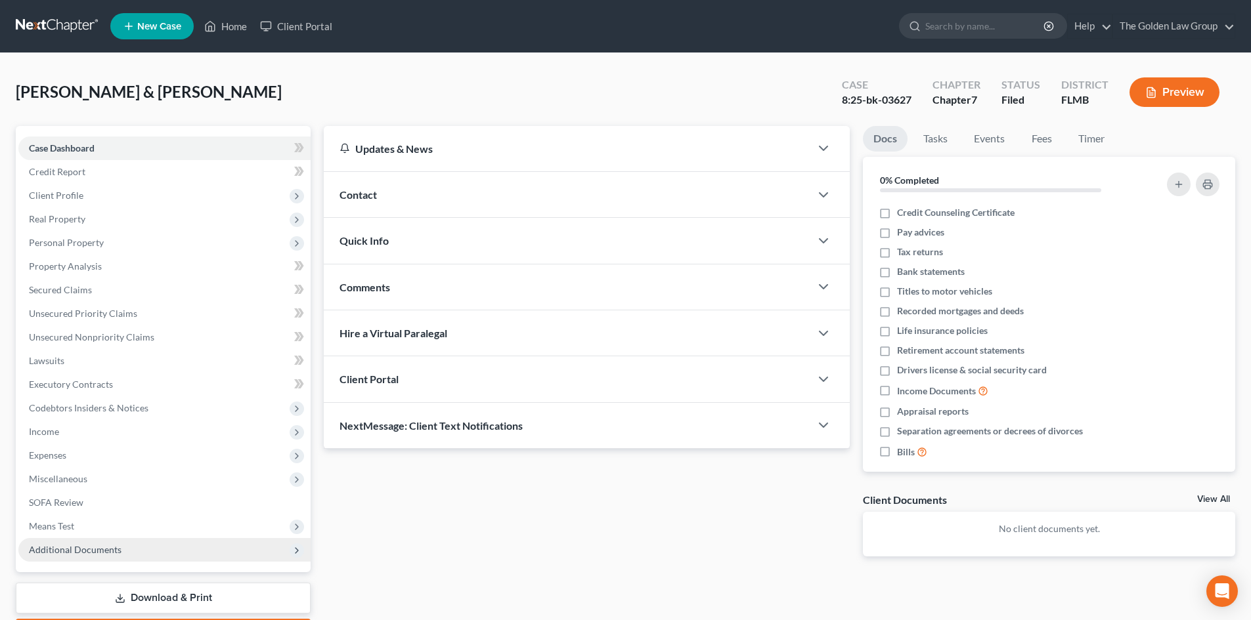
click at [100, 548] on span "Additional Documents" at bounding box center [75, 549] width 93 height 11
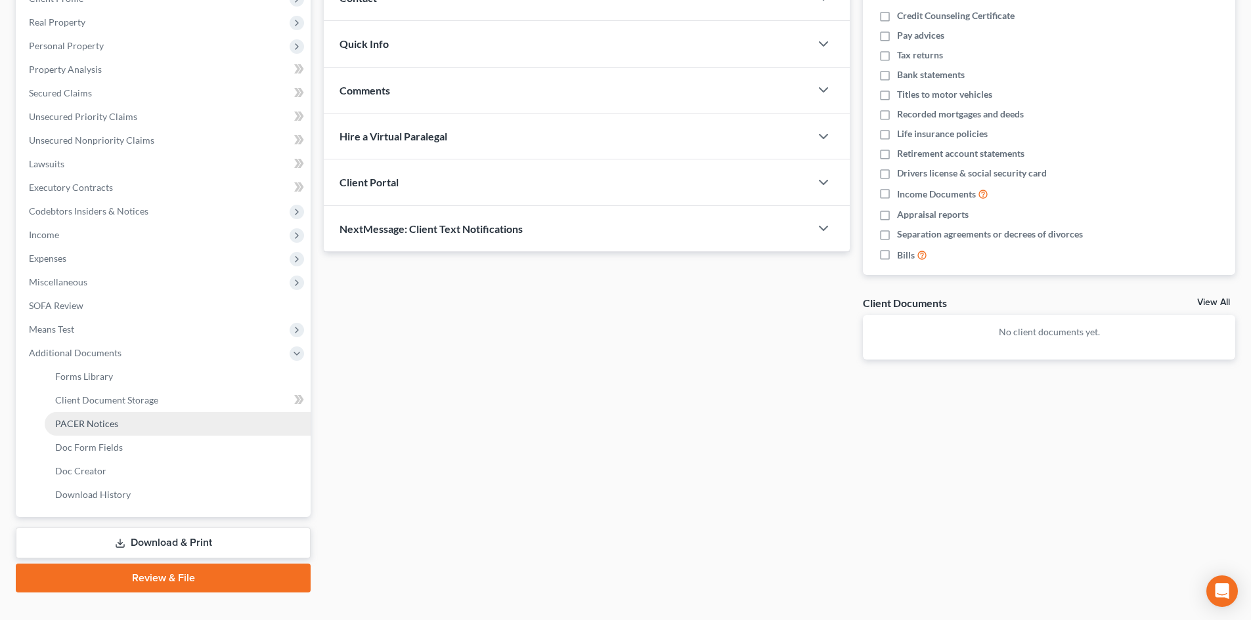
click at [111, 422] on span "PACER Notices" at bounding box center [86, 423] width 63 height 11
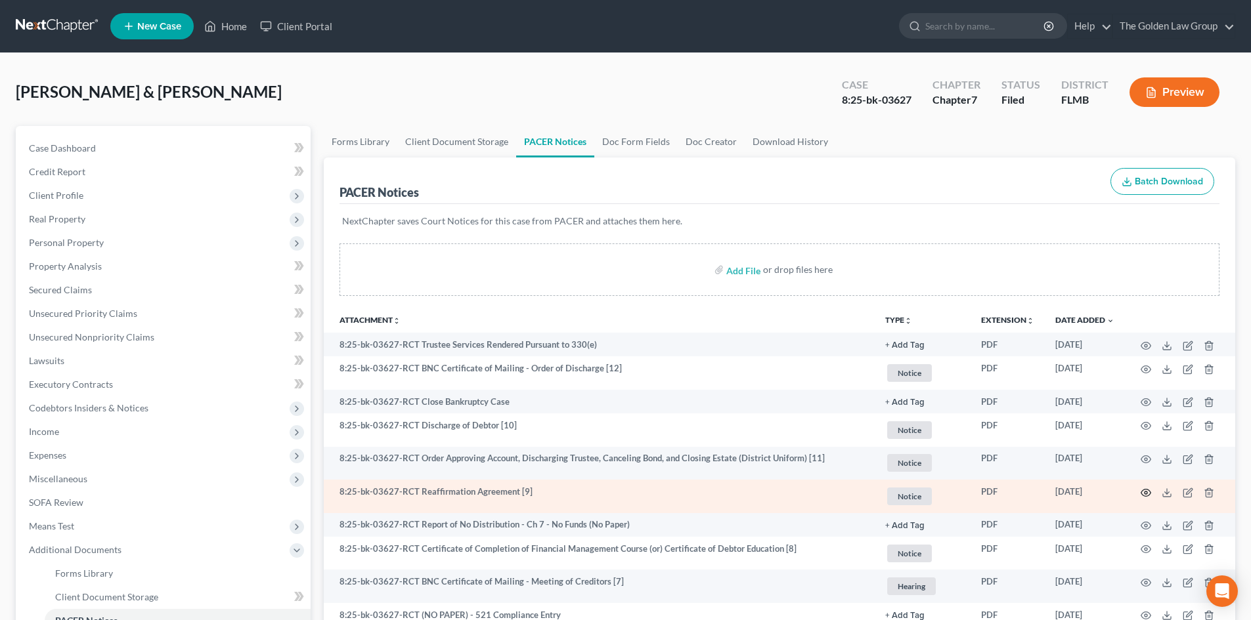
click at [1144, 492] on circle "button" at bounding box center [1145, 493] width 3 height 3
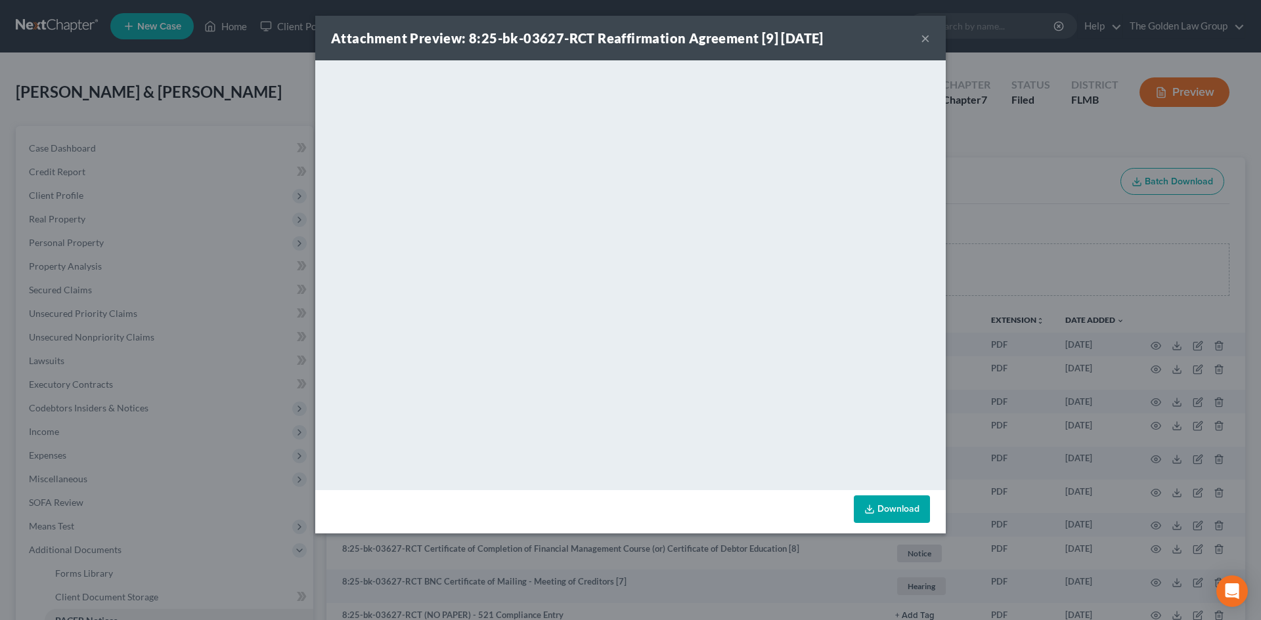
click at [928, 43] on button "×" at bounding box center [924, 38] width 9 height 16
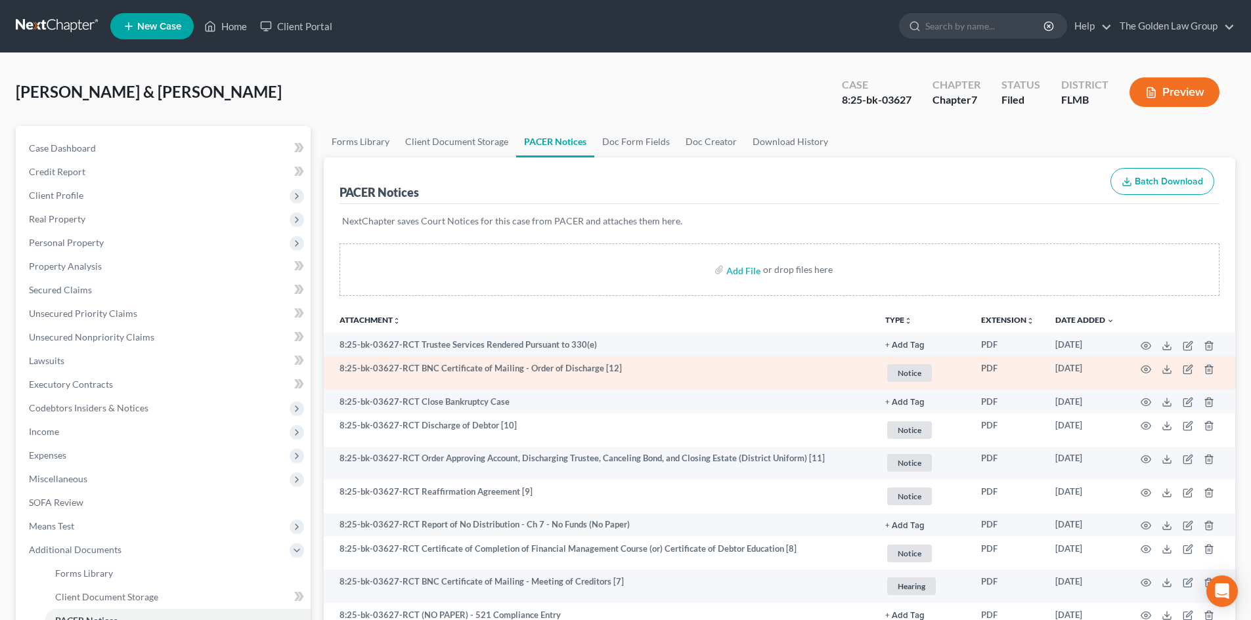
scroll to position [66, 0]
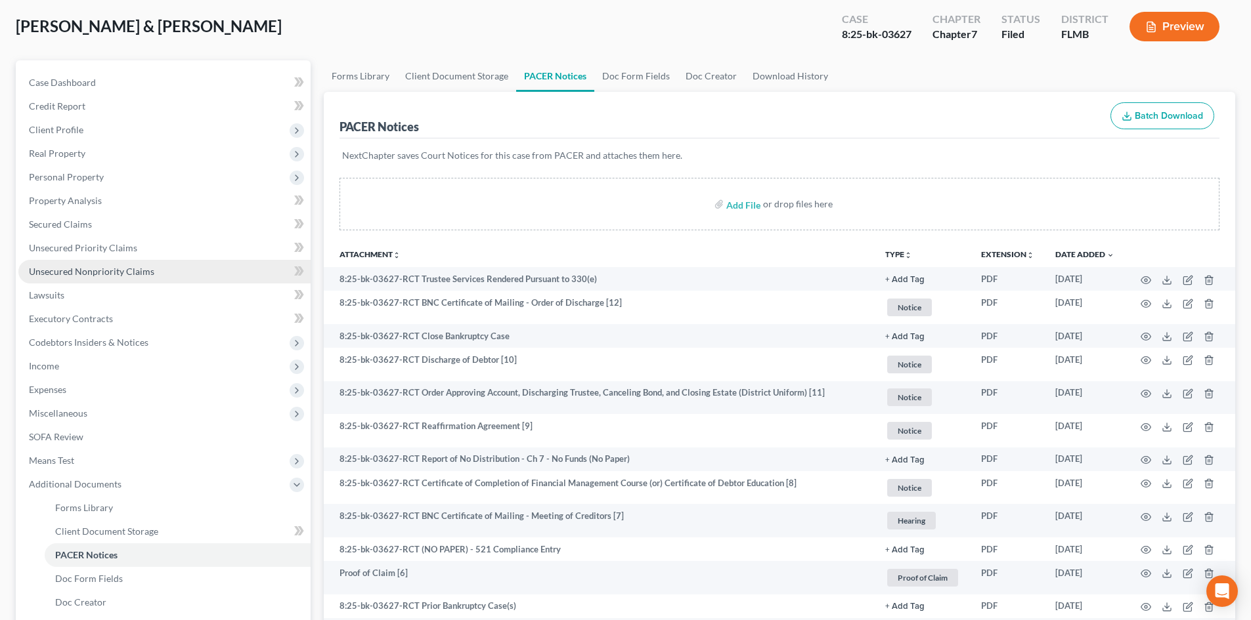
click at [99, 265] on link "Unsecured Nonpriority Claims" at bounding box center [164, 272] width 292 height 24
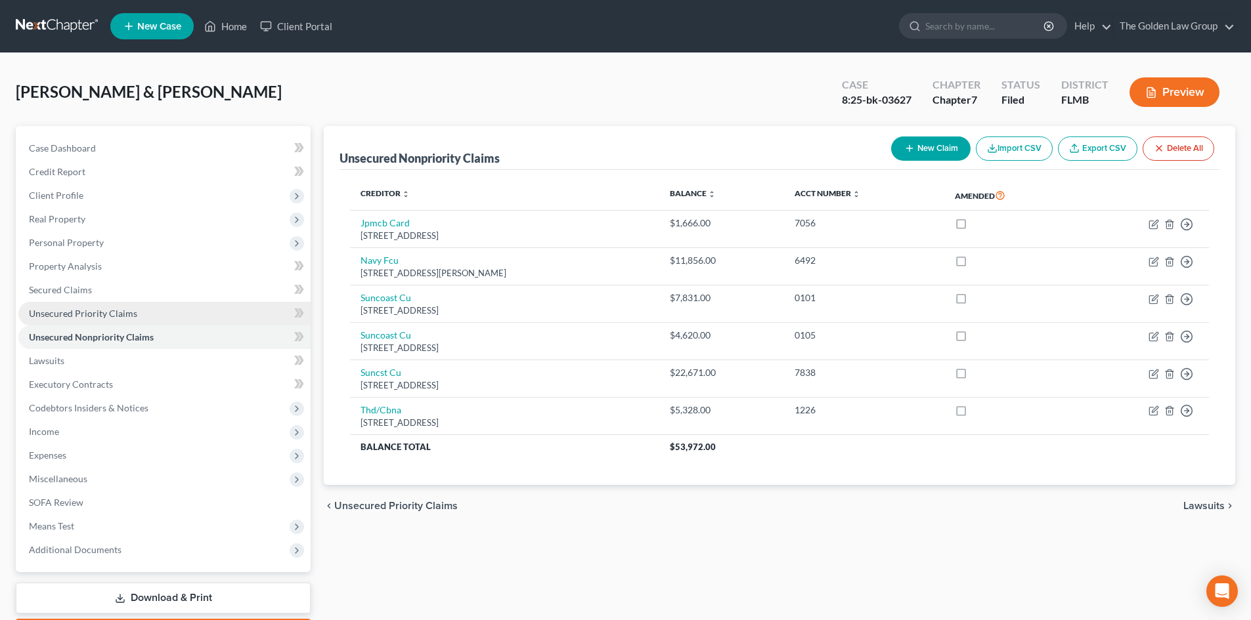
click at [105, 311] on span "Unsecured Priority Claims" at bounding box center [83, 313] width 108 height 11
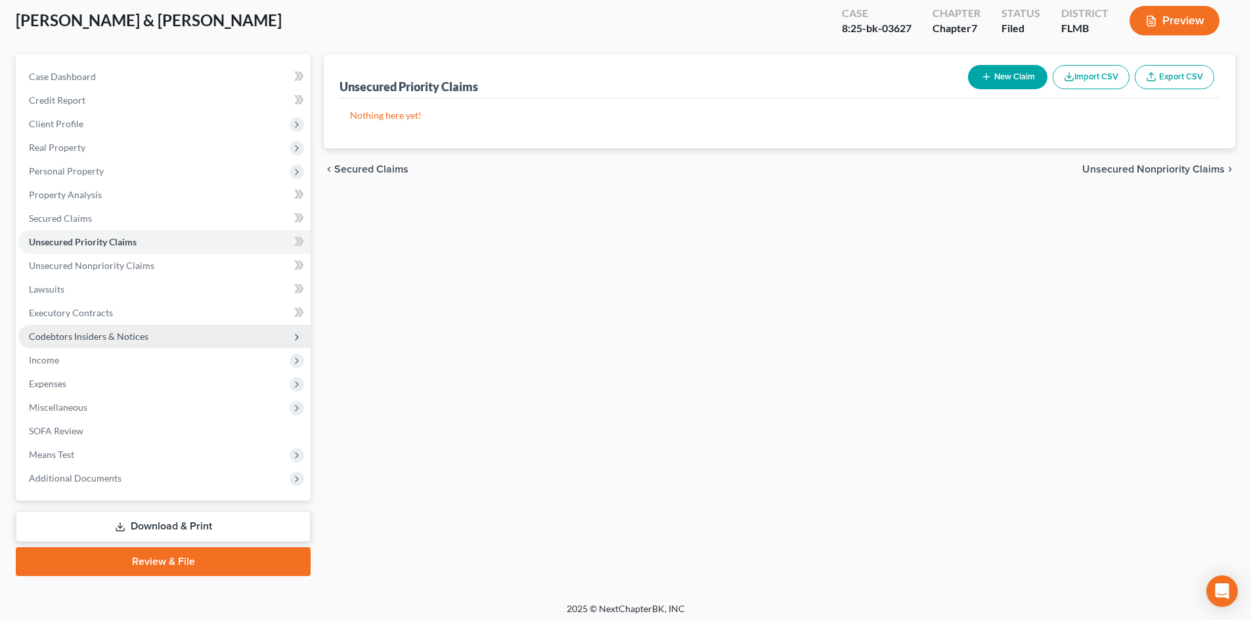
scroll to position [77, 0]
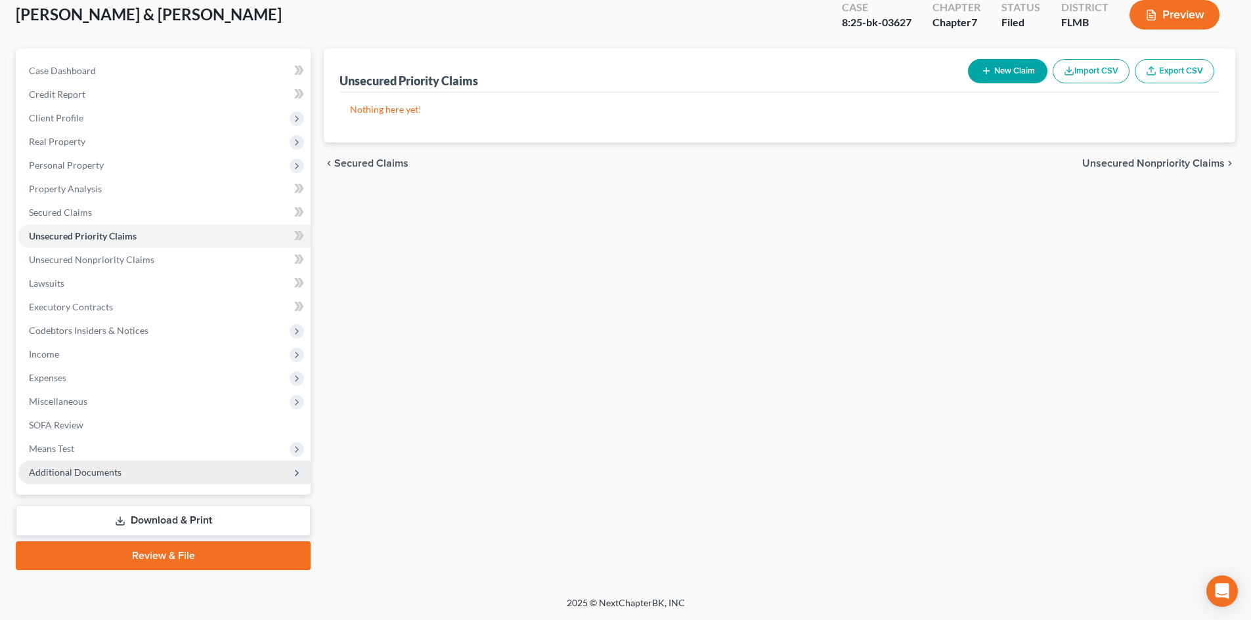
drag, startPoint x: 116, startPoint y: 475, endPoint x: 129, endPoint y: 472, distance: 12.7
click at [117, 475] on span "Additional Documents" at bounding box center [75, 472] width 93 height 11
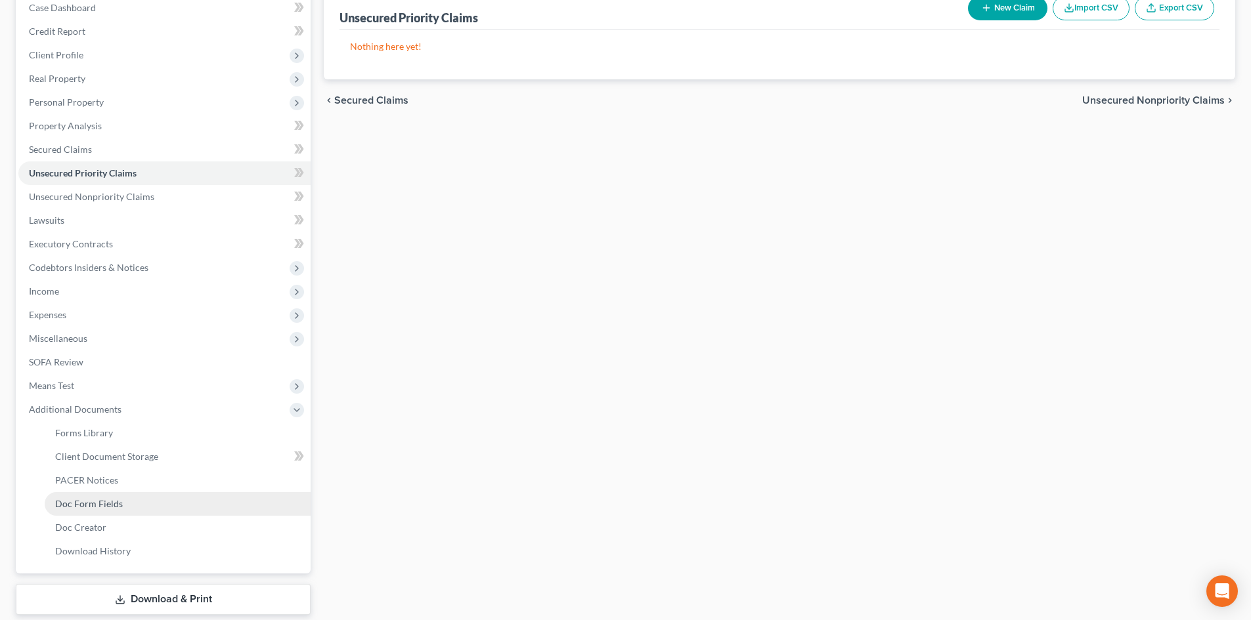
scroll to position [143, 0]
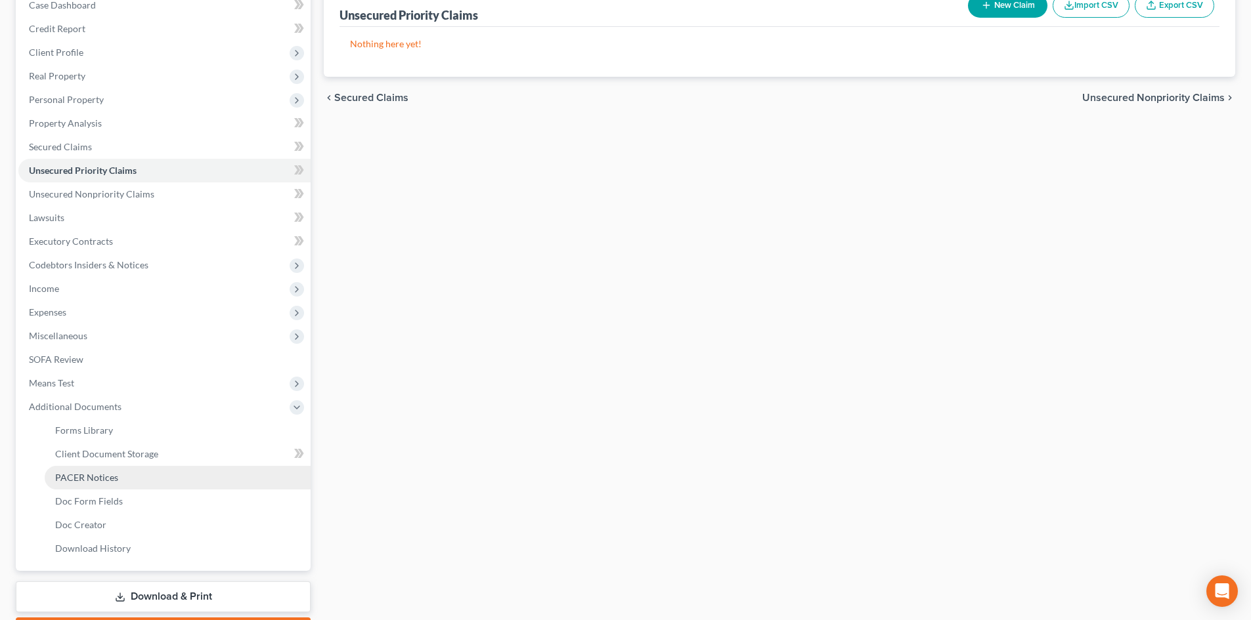
click at [114, 481] on span "PACER Notices" at bounding box center [86, 477] width 63 height 11
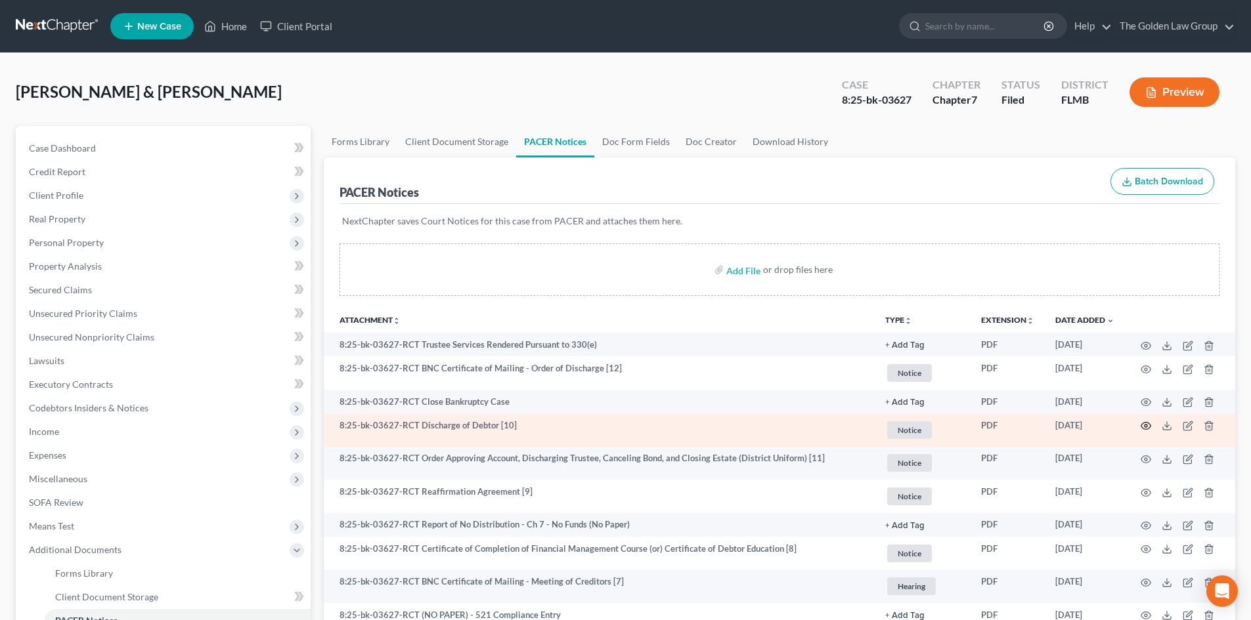
click at [1142, 423] on icon "button" at bounding box center [1145, 426] width 11 height 11
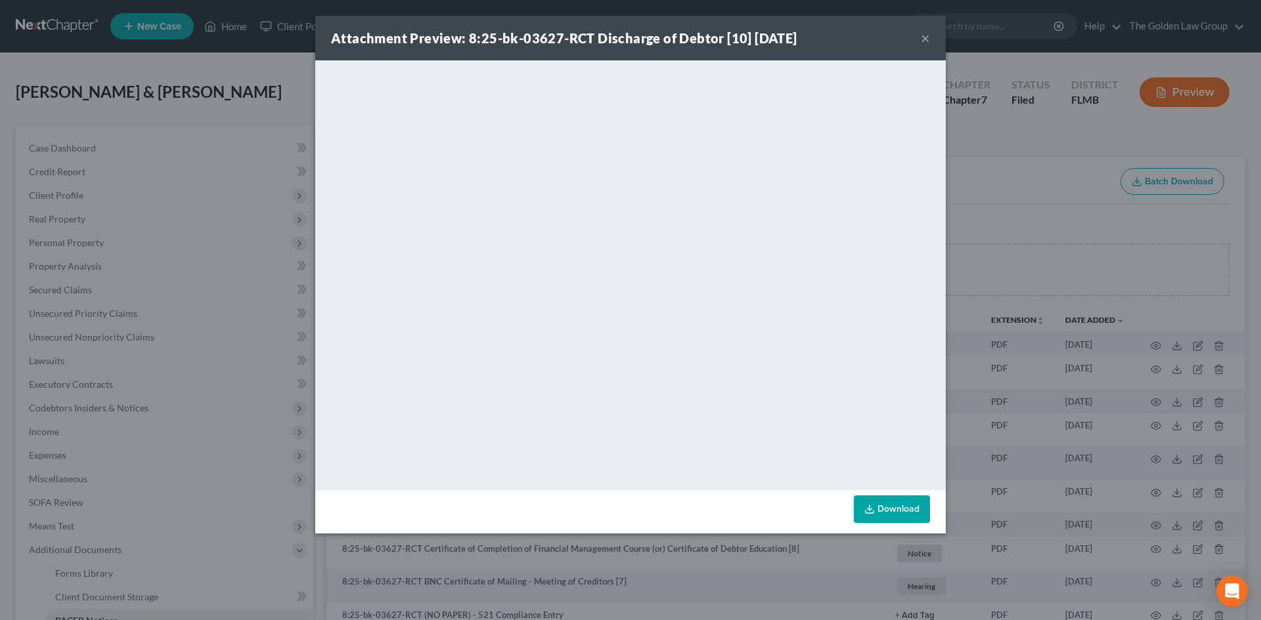
click at [928, 37] on button "×" at bounding box center [924, 38] width 9 height 16
